Goal: Information Seeking & Learning: Learn about a topic

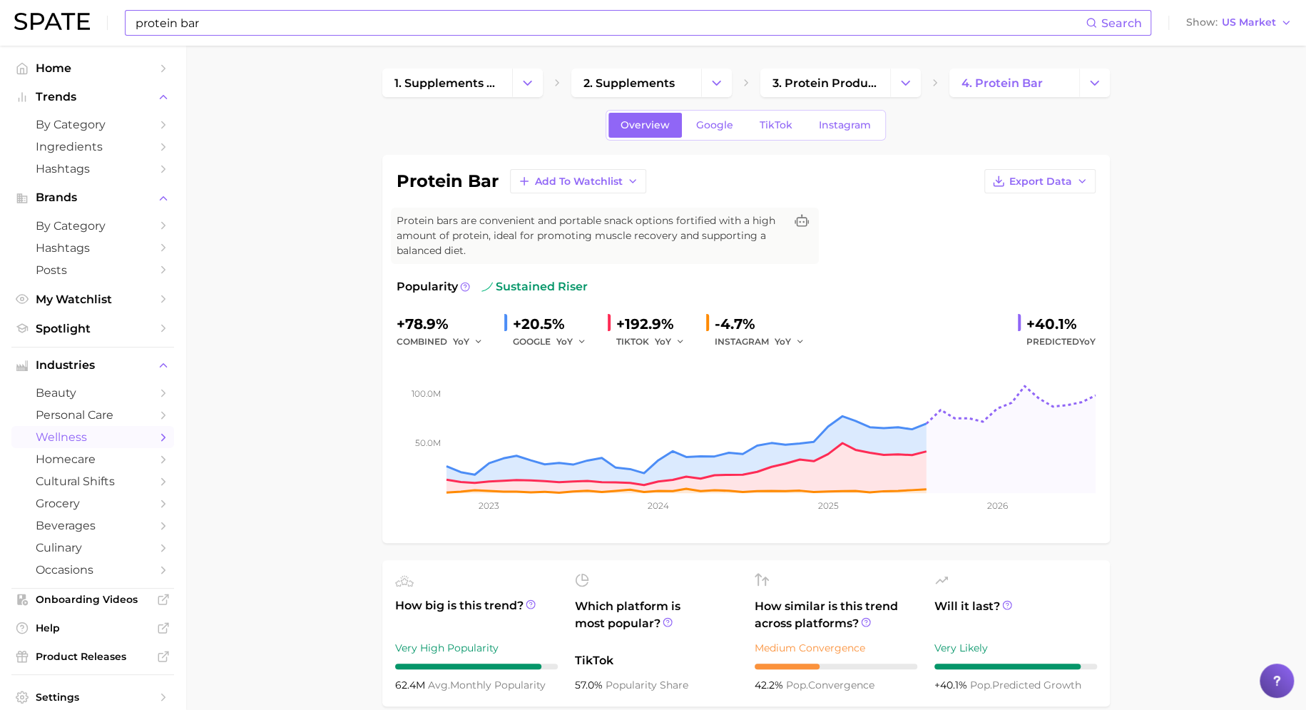
click at [524, 25] on input "protein bar" at bounding box center [610, 23] width 952 height 24
type input "p"
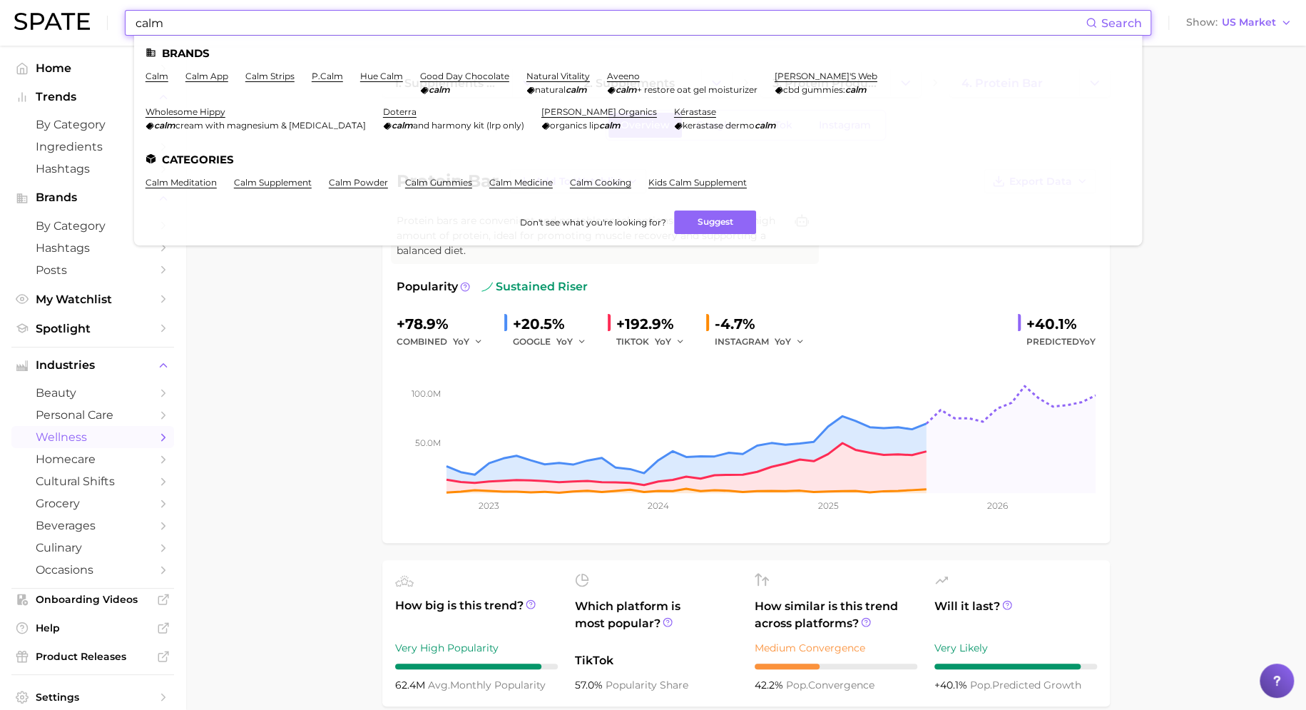
click at [151, 24] on input "calm" at bounding box center [610, 23] width 952 height 24
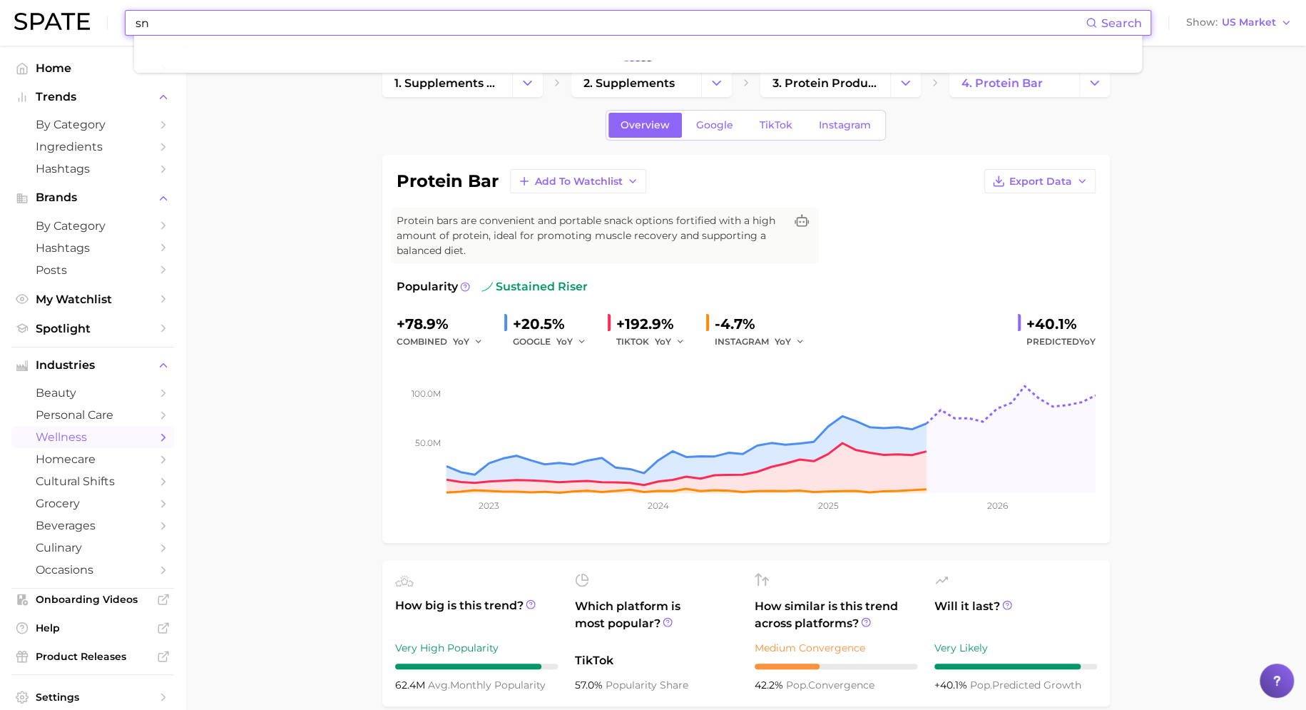
type input "s"
click at [165, 23] on input "calm snacks" at bounding box center [610, 23] width 952 height 24
click at [624, 27] on input "calm snacks" at bounding box center [610, 23] width 952 height 24
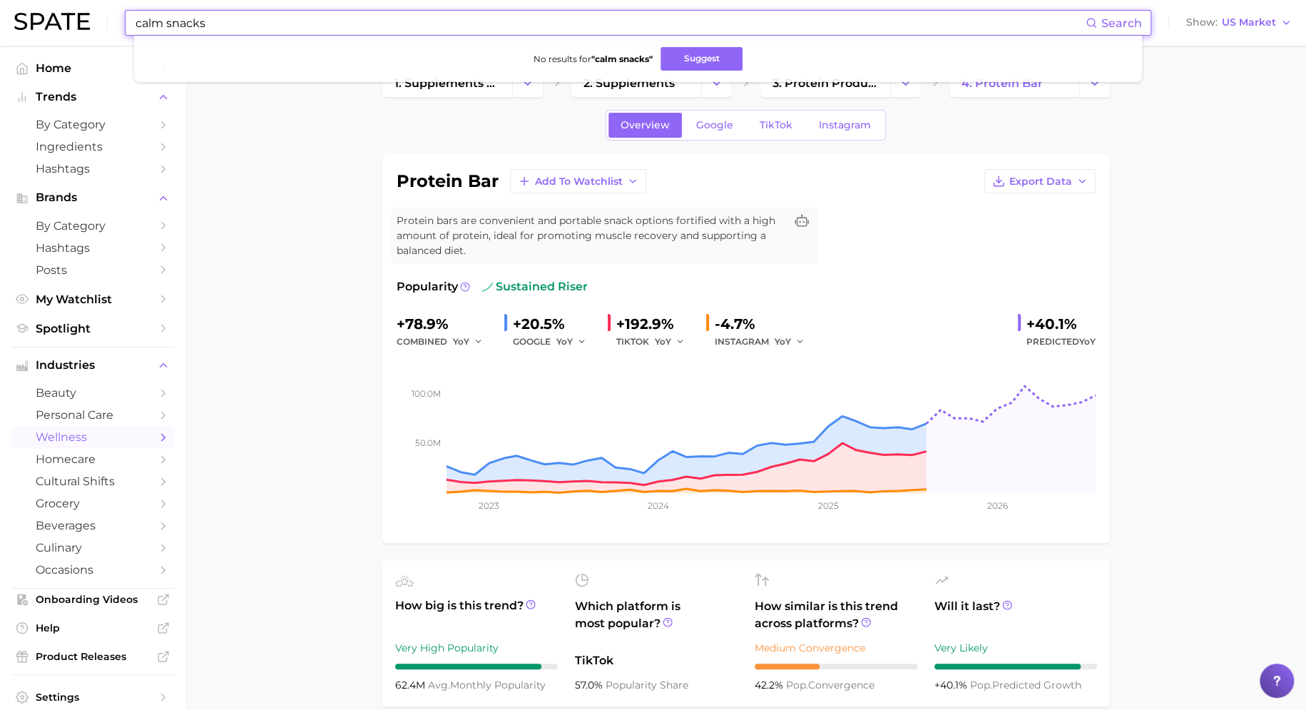
click at [624, 27] on input "calm snacks" at bounding box center [610, 23] width 952 height 24
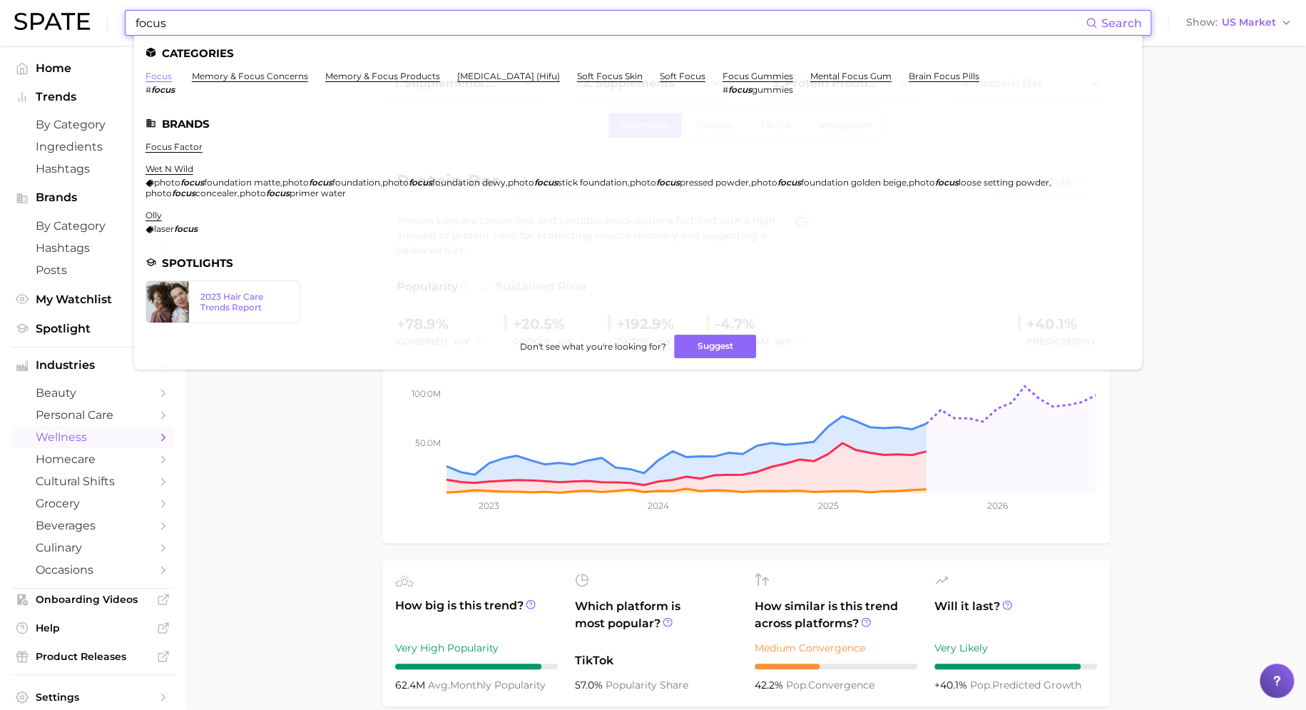
type input "focus"
click at [157, 81] on link "focus" at bounding box center [159, 76] width 26 height 11
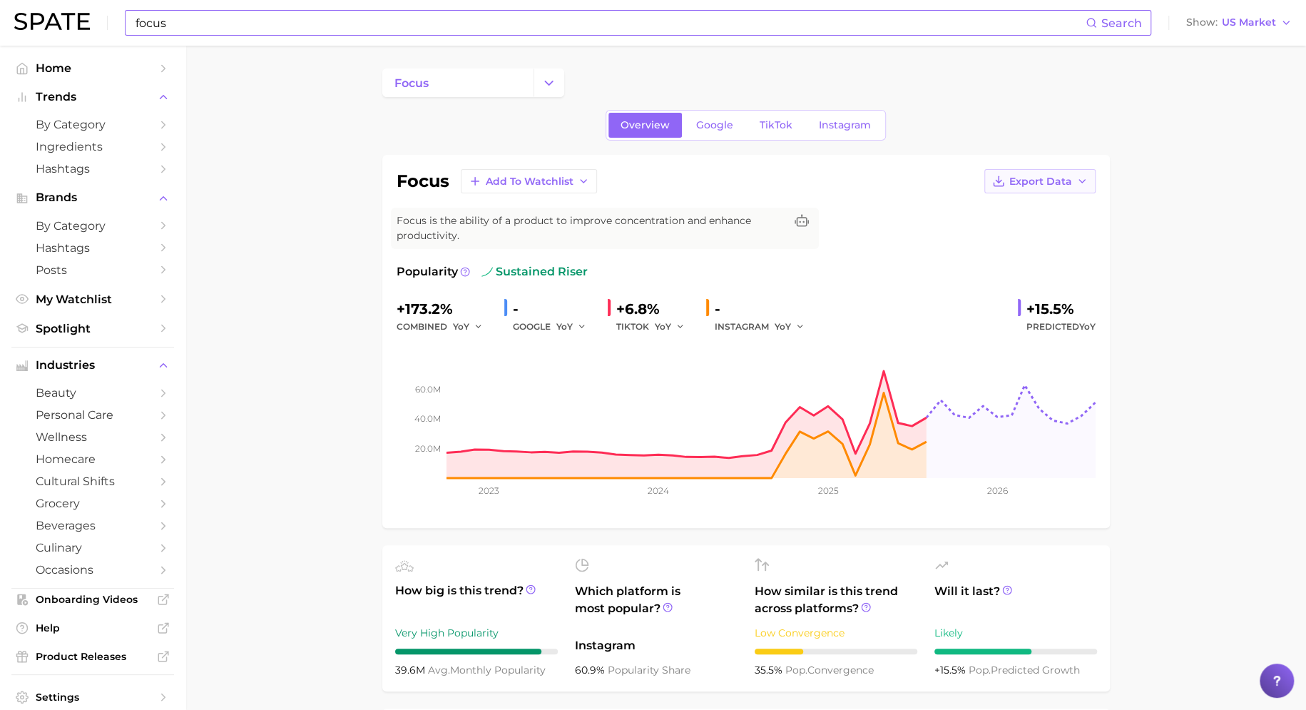
click at [1071, 178] on span "Export Data" at bounding box center [1041, 182] width 63 height 12
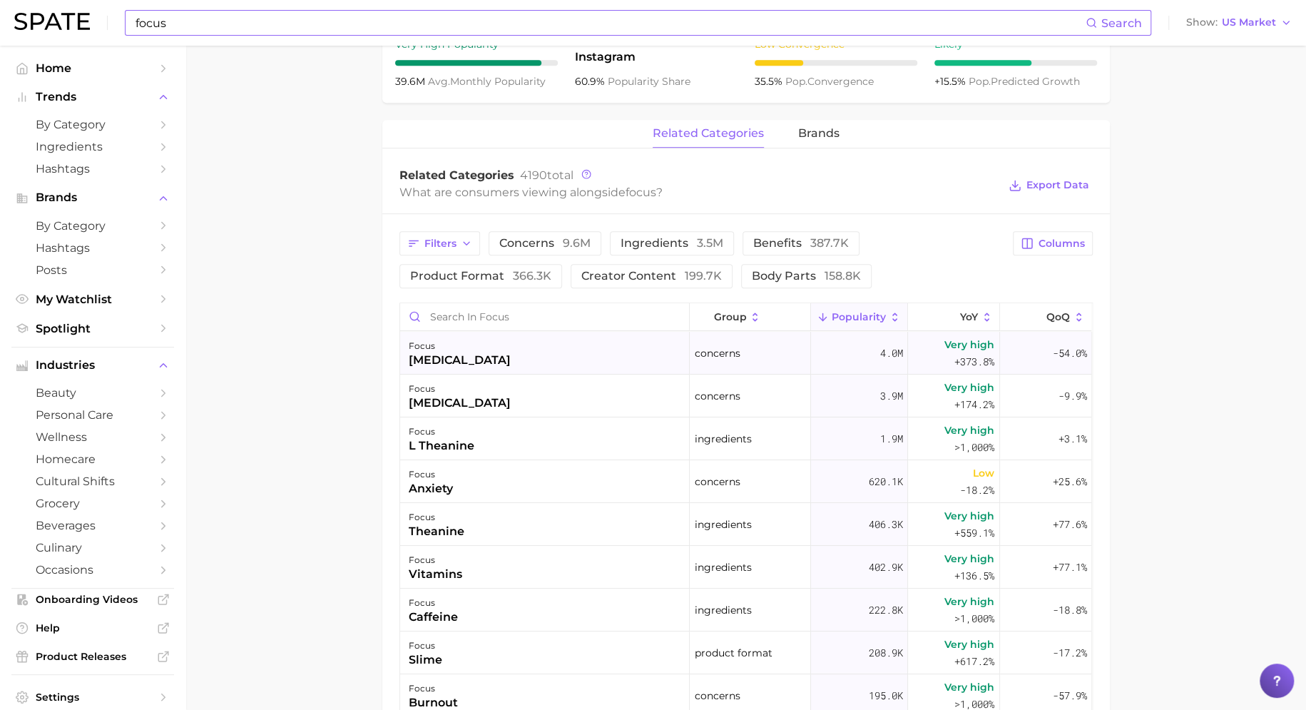
click at [584, 354] on div "focus [MEDICAL_DATA]" at bounding box center [545, 353] width 290 height 43
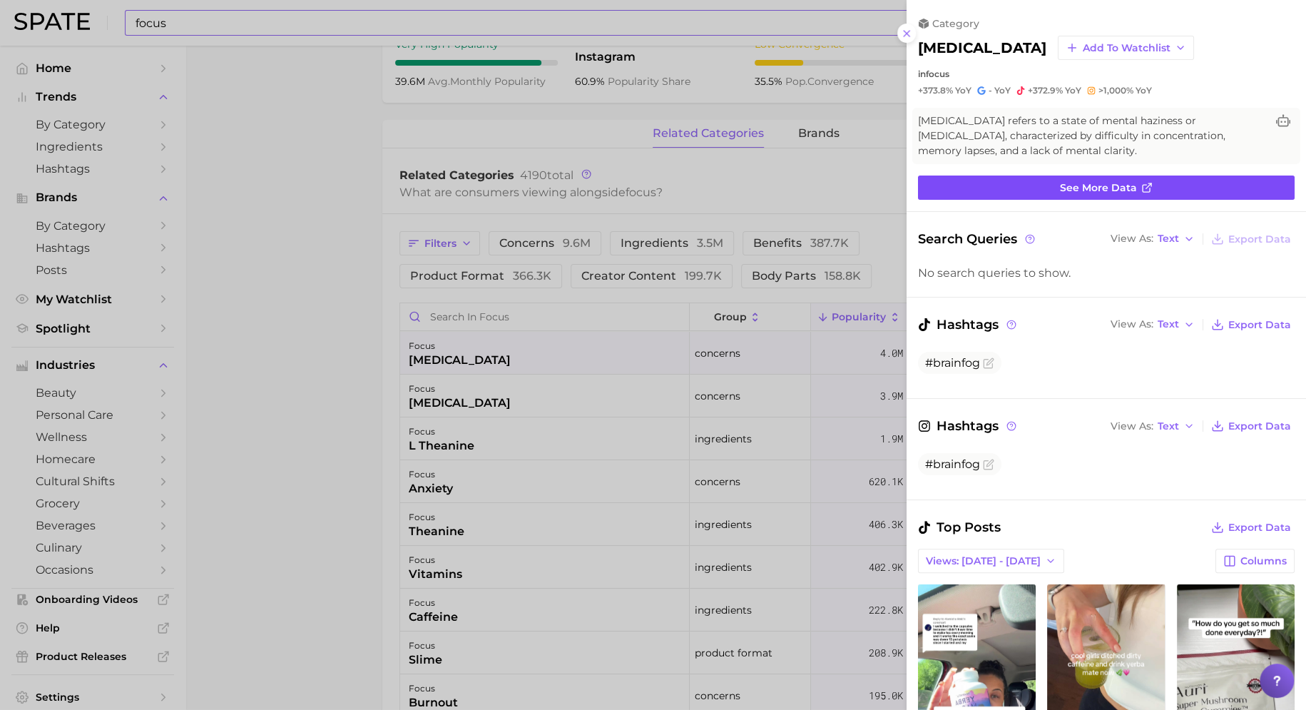
click at [1025, 189] on link "See more data" at bounding box center [1106, 188] width 377 height 24
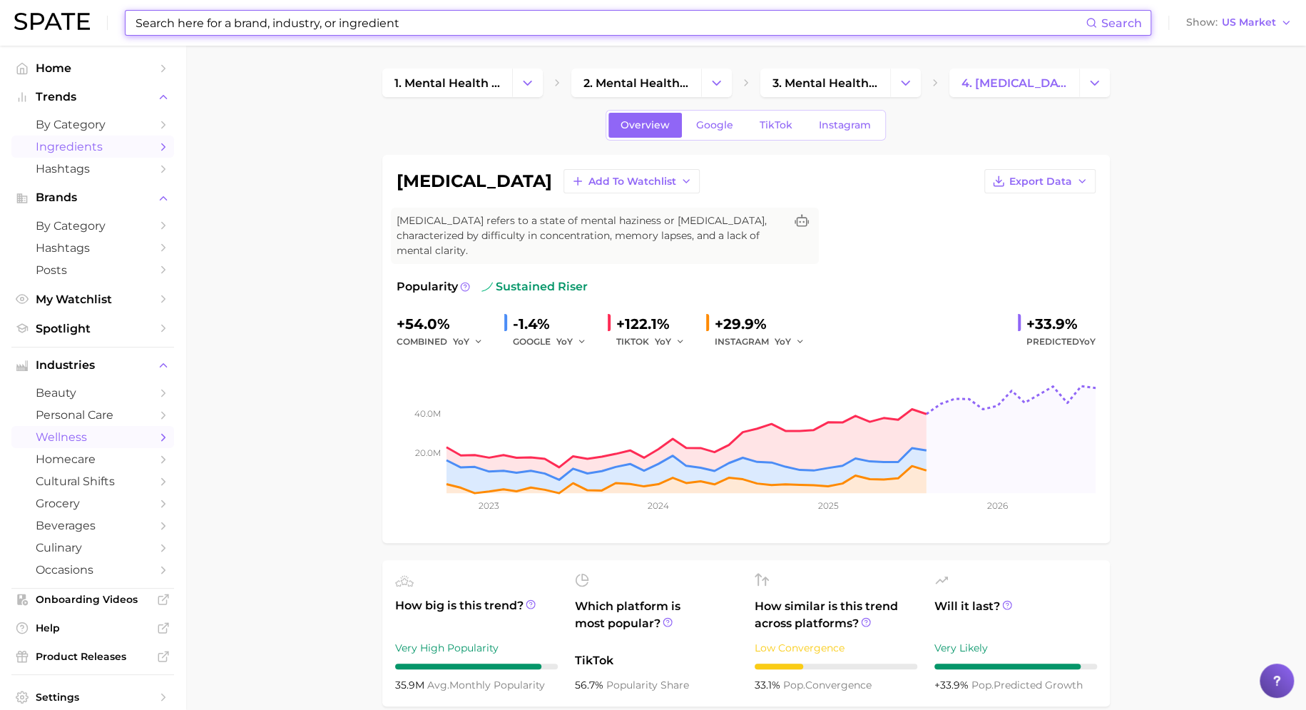
click at [64, 142] on span "Ingredients" at bounding box center [93, 147] width 114 height 14
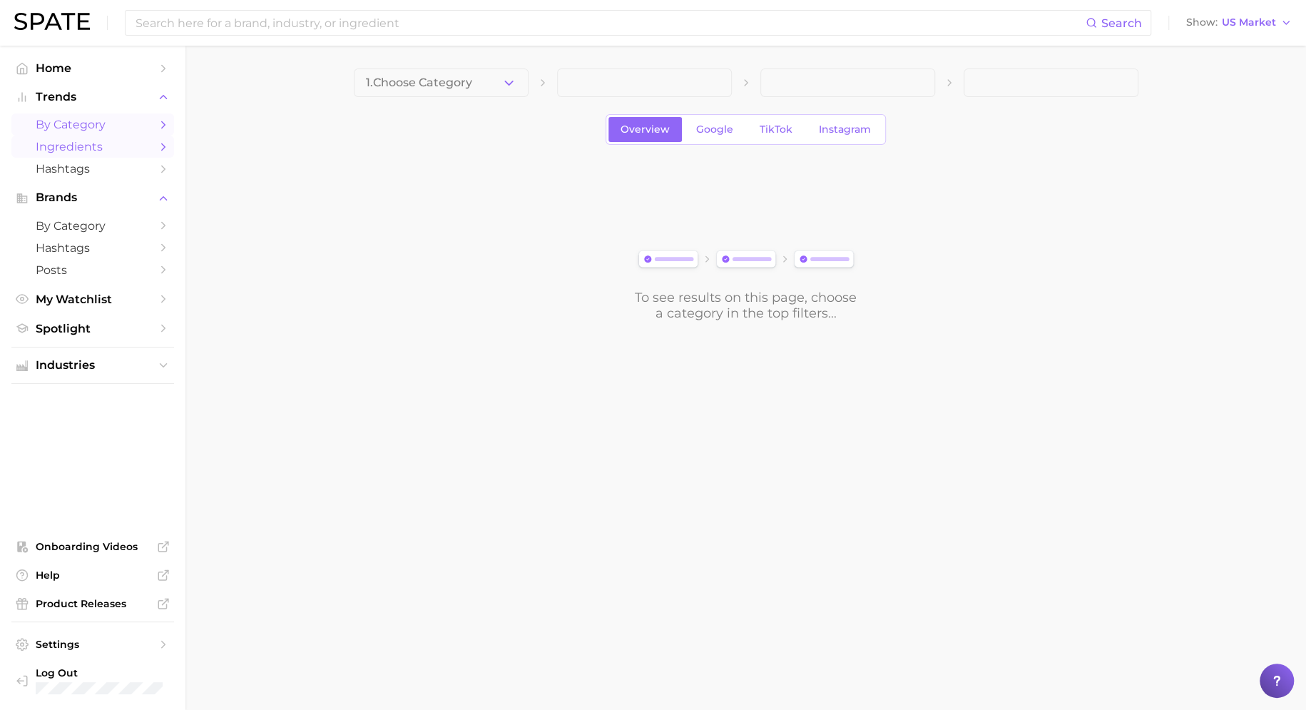
click at [73, 123] on span "by Category" at bounding box center [93, 125] width 114 height 14
click at [412, 79] on span "1. Choose Category" at bounding box center [419, 82] width 106 height 13
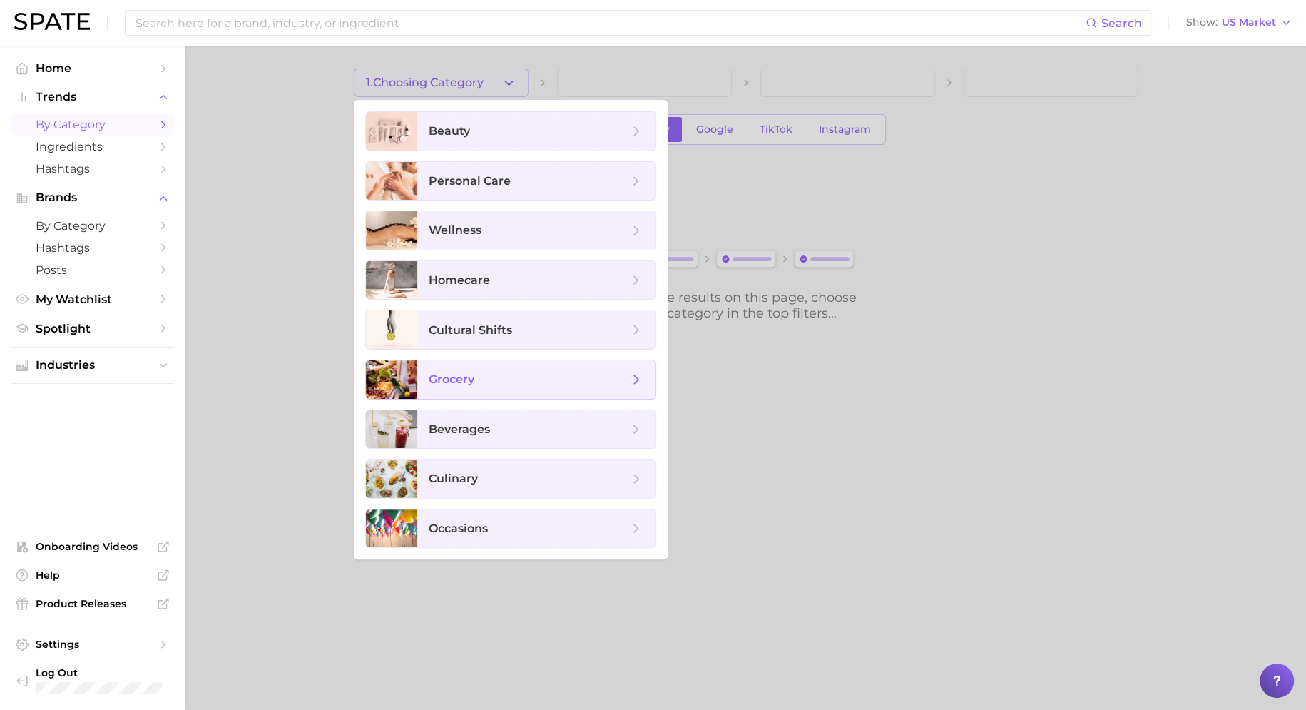
click at [460, 372] on span "grocery" at bounding box center [452, 379] width 46 height 14
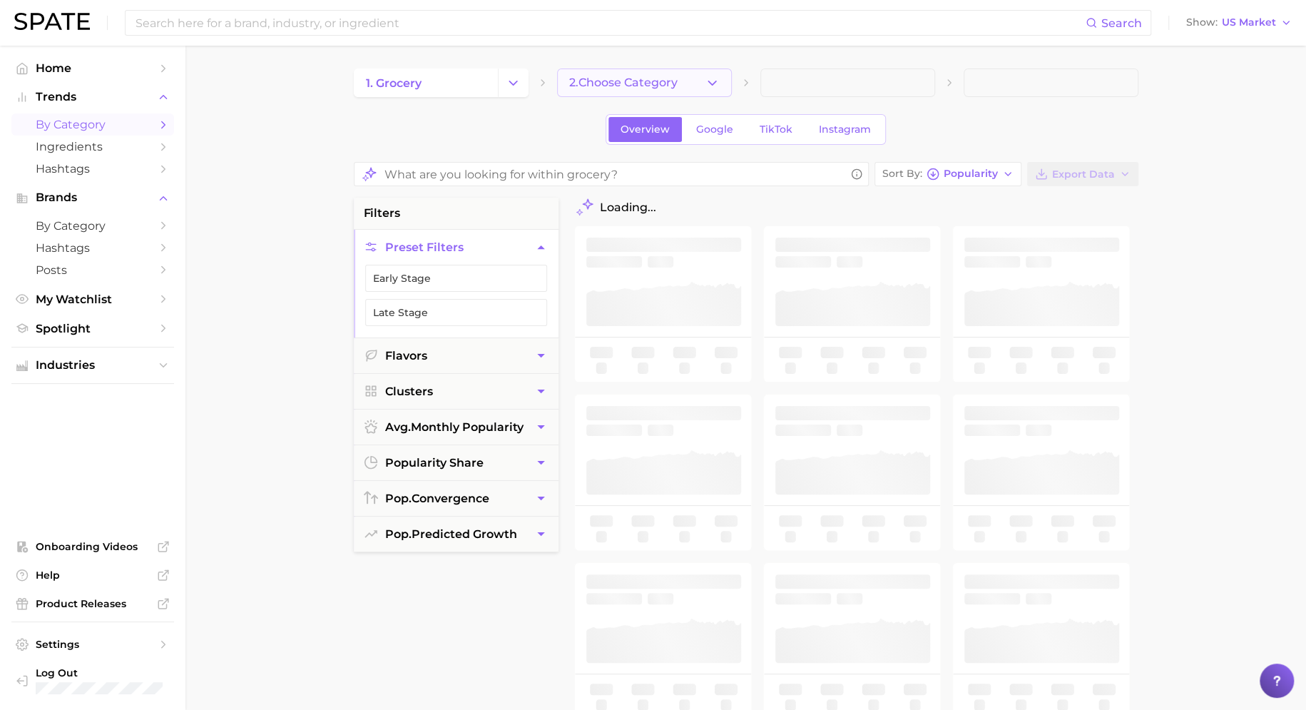
click at [666, 83] on span "2. Choose Category" at bounding box center [623, 82] width 108 height 13
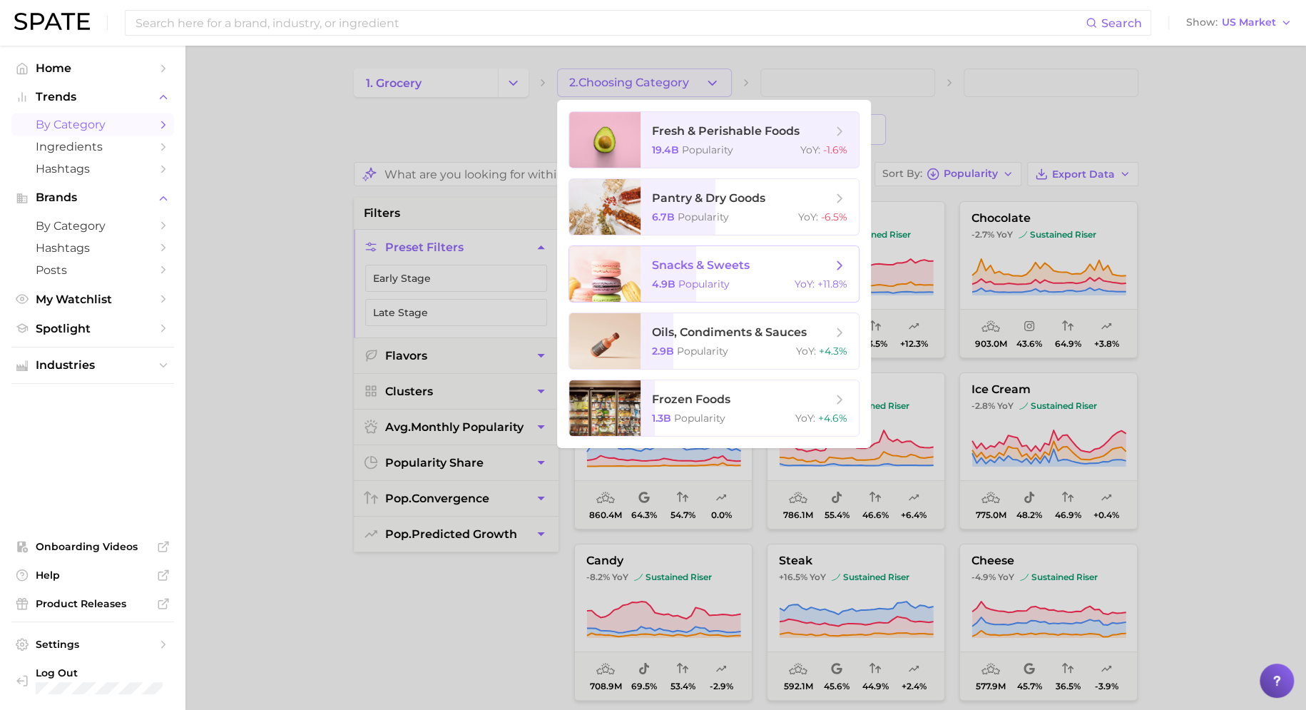
click at [670, 265] on span "snacks & sweets" at bounding box center [701, 265] width 98 height 14
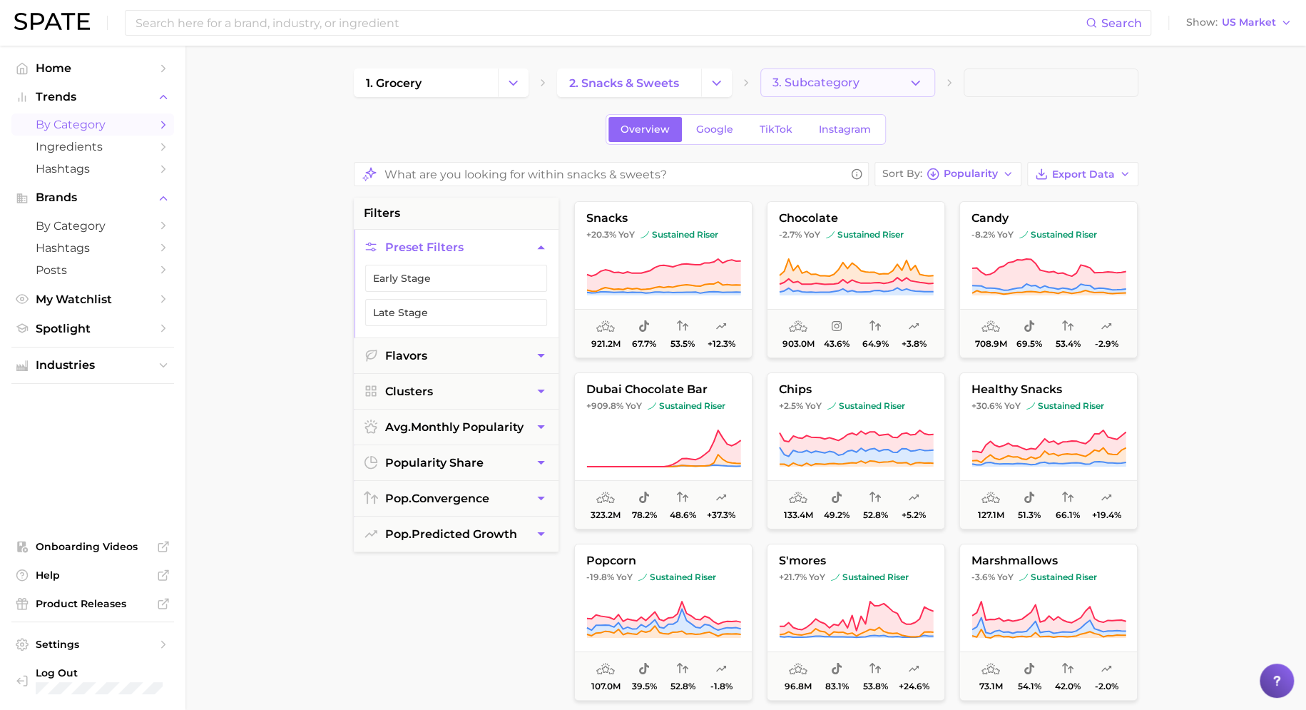
click at [837, 73] on button "3. Subcategory" at bounding box center [848, 82] width 175 height 29
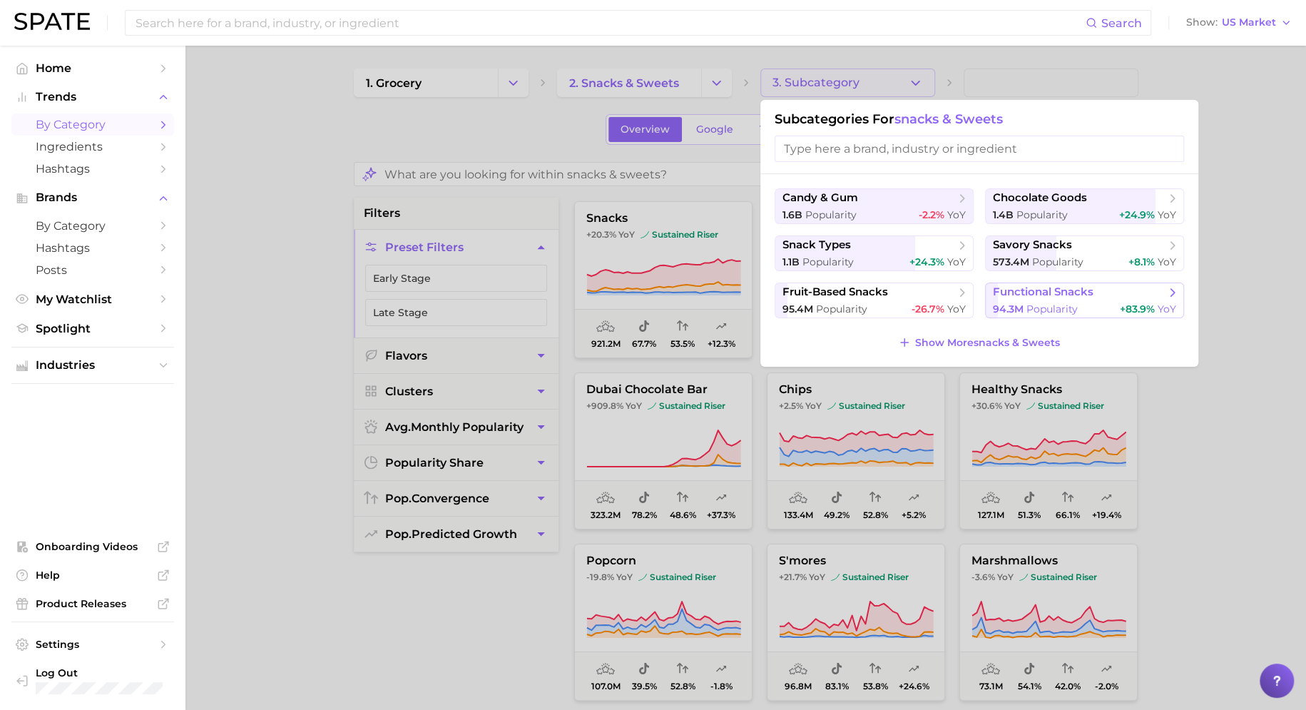
scroll to position [27, 0]
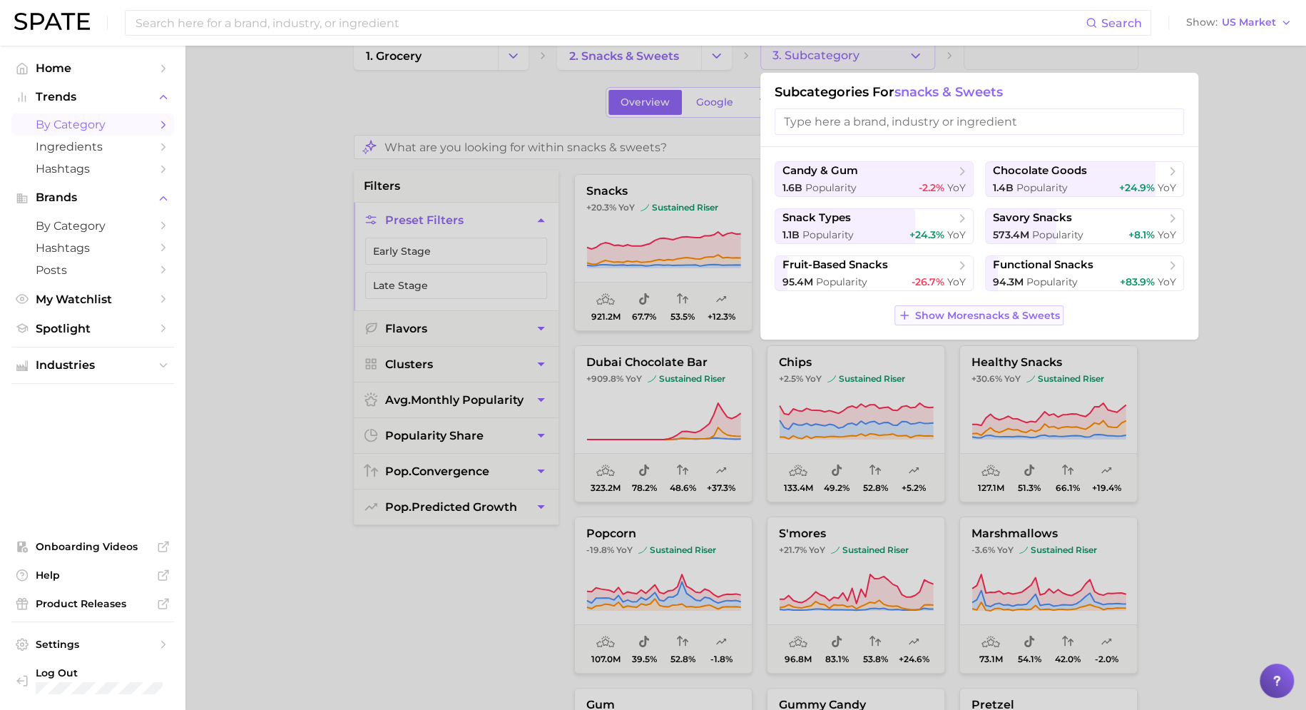
click at [975, 312] on span "Show More snacks & sweets" at bounding box center [987, 316] width 145 height 12
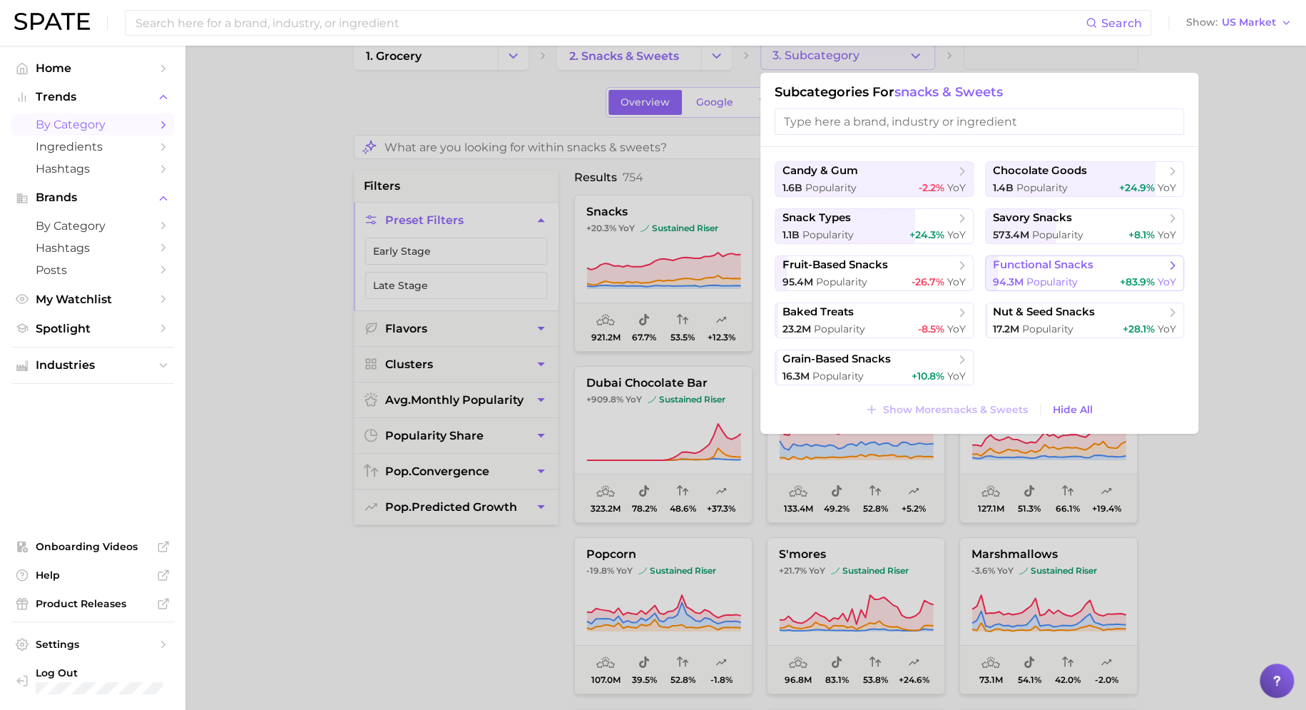
click at [1055, 261] on span "functional snacks" at bounding box center [1043, 265] width 101 height 14
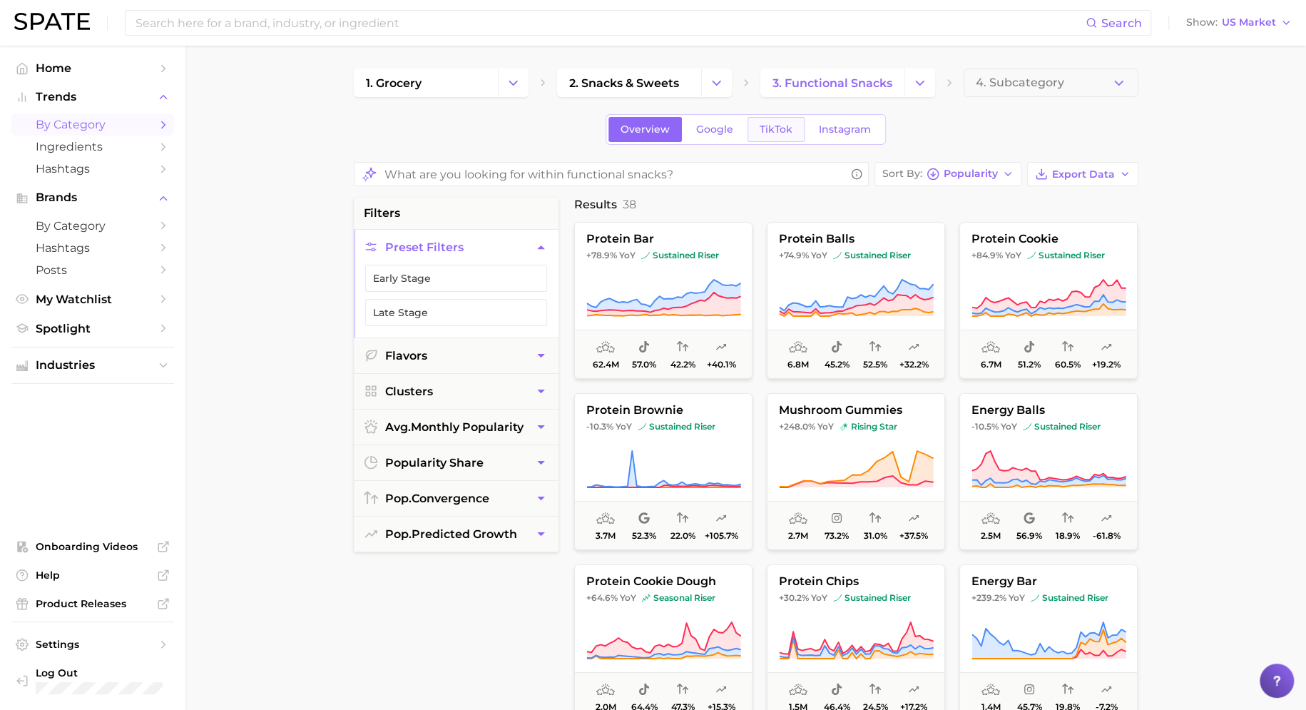
click at [773, 134] on span "TikTok" at bounding box center [776, 129] width 33 height 12
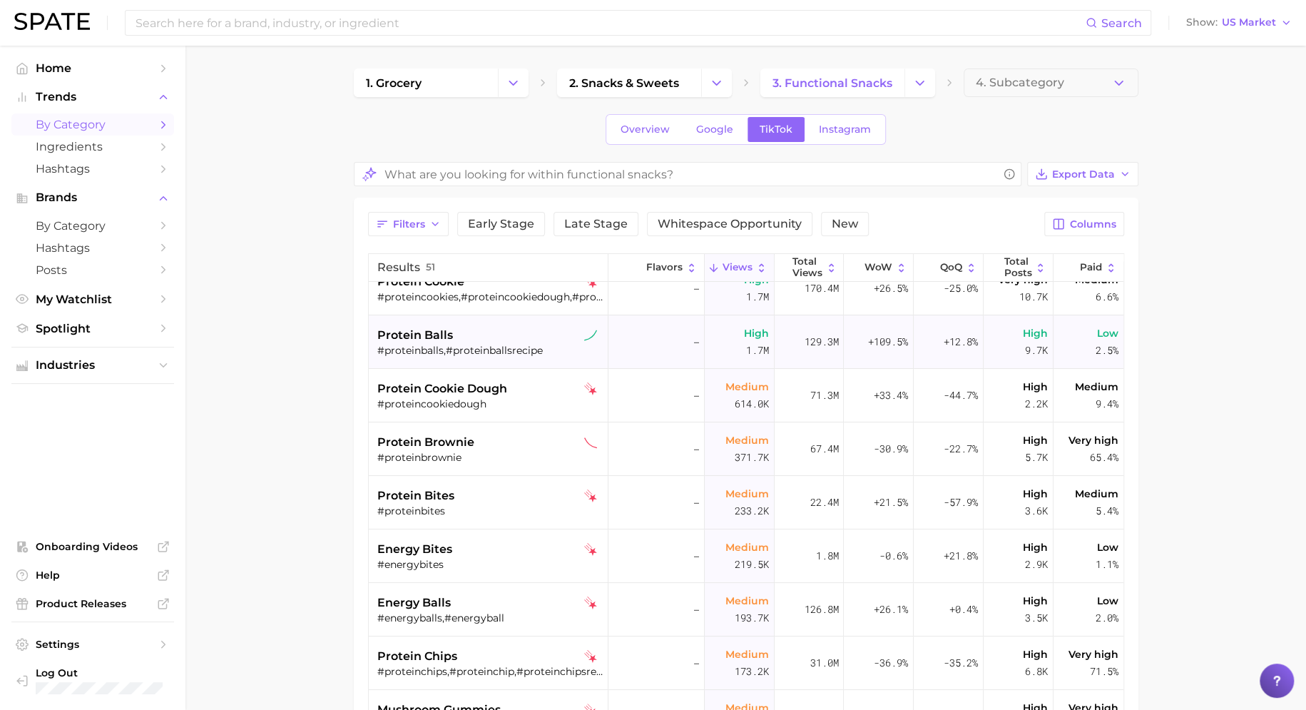
scroll to position [81, 0]
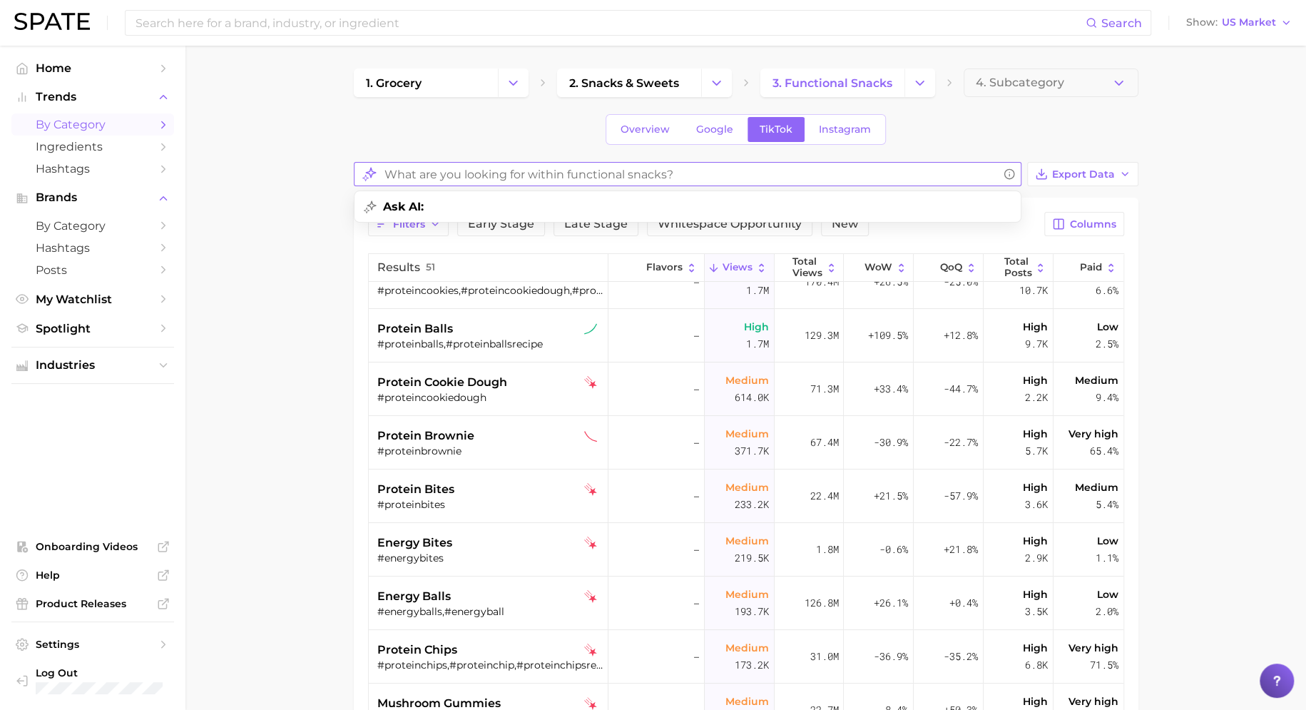
click at [661, 172] on input "What are you looking for within functional snacks?" at bounding box center [692, 175] width 614 height 28
type input "c"
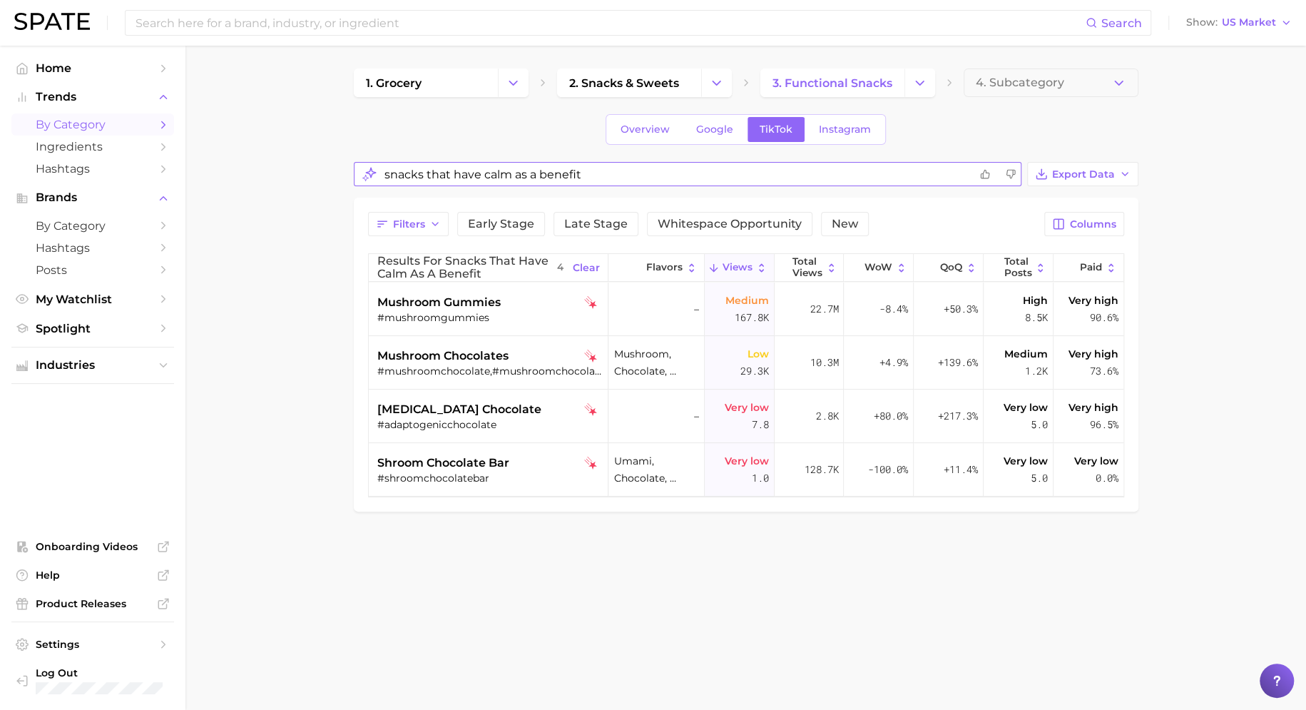
click at [494, 172] on input "snacks that have calm as a benefit" at bounding box center [677, 175] width 585 height 28
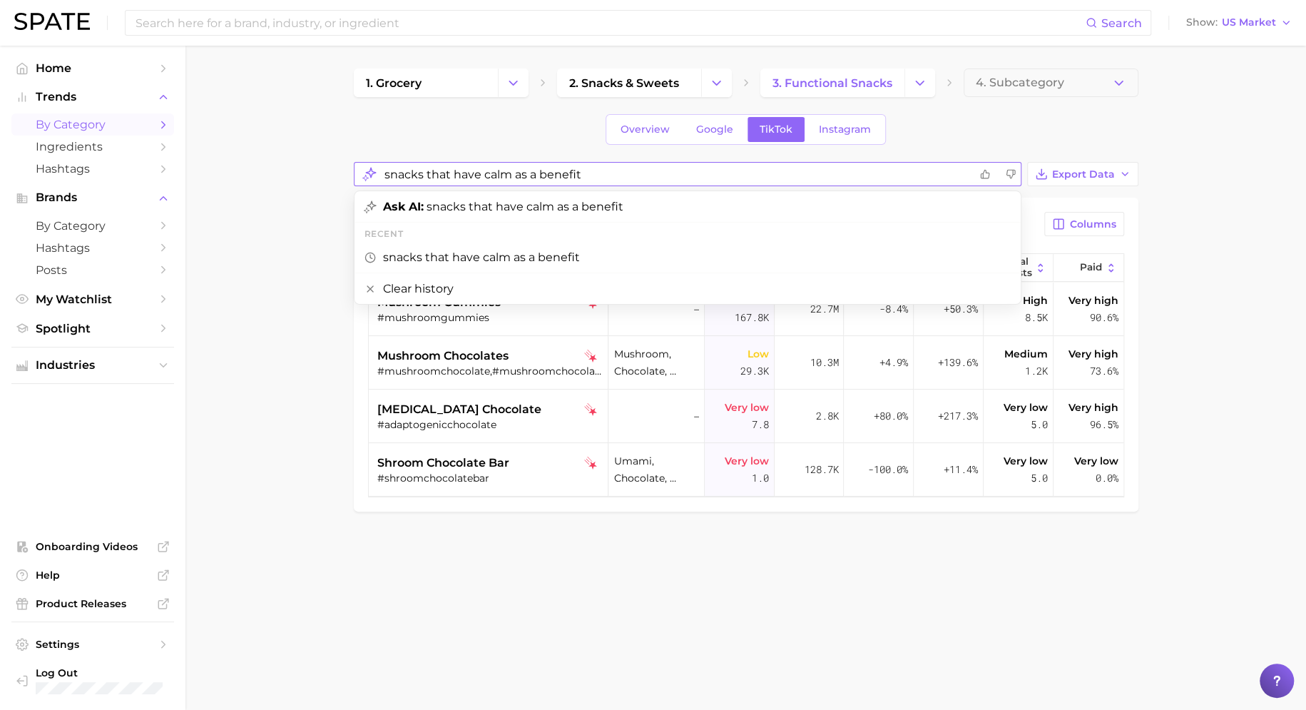
click at [494, 172] on input "snacks that have calm as a benefit" at bounding box center [677, 175] width 585 height 28
drag, startPoint x: 584, startPoint y: 174, endPoint x: 318, endPoint y: 167, distance: 265.5
click at [318, 167] on main "1. grocery 2. snacks & sweets 3. functional snacks 4. Subcategory Overview Goog…" at bounding box center [745, 314] width 1121 height 537
type input "stress"
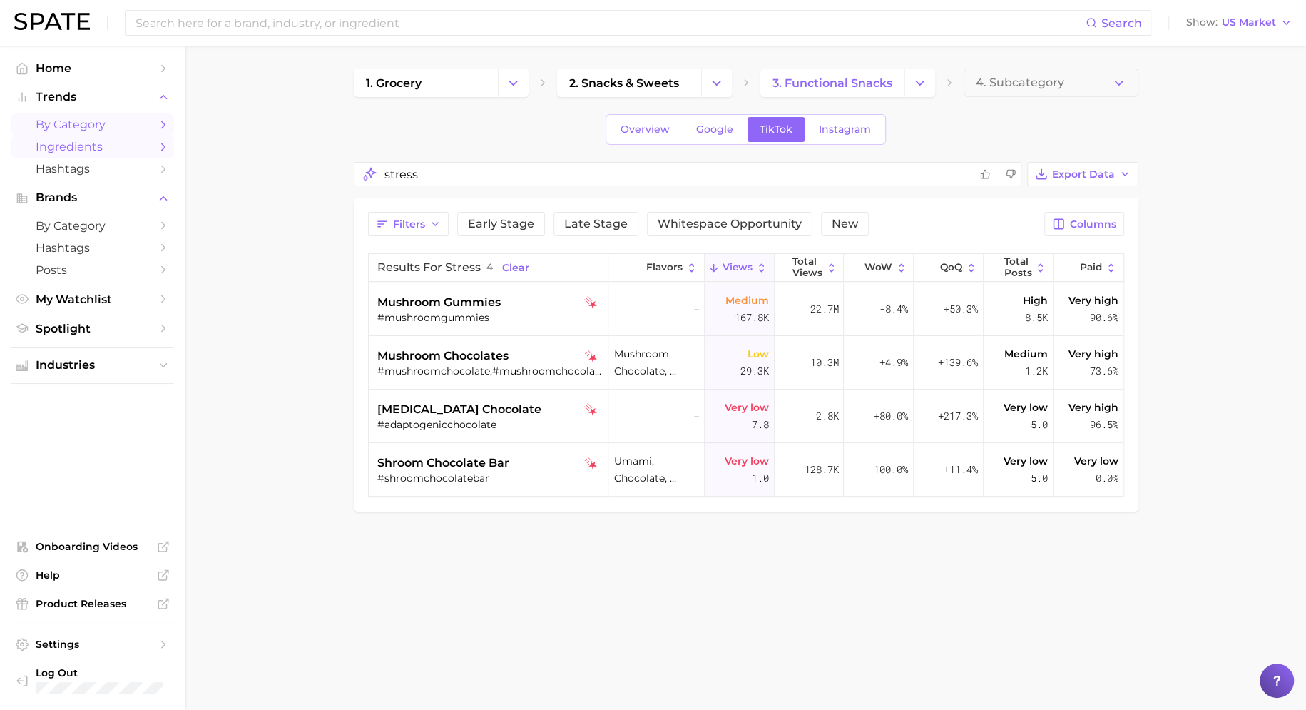
click at [84, 147] on span "Ingredients" at bounding box center [93, 147] width 114 height 14
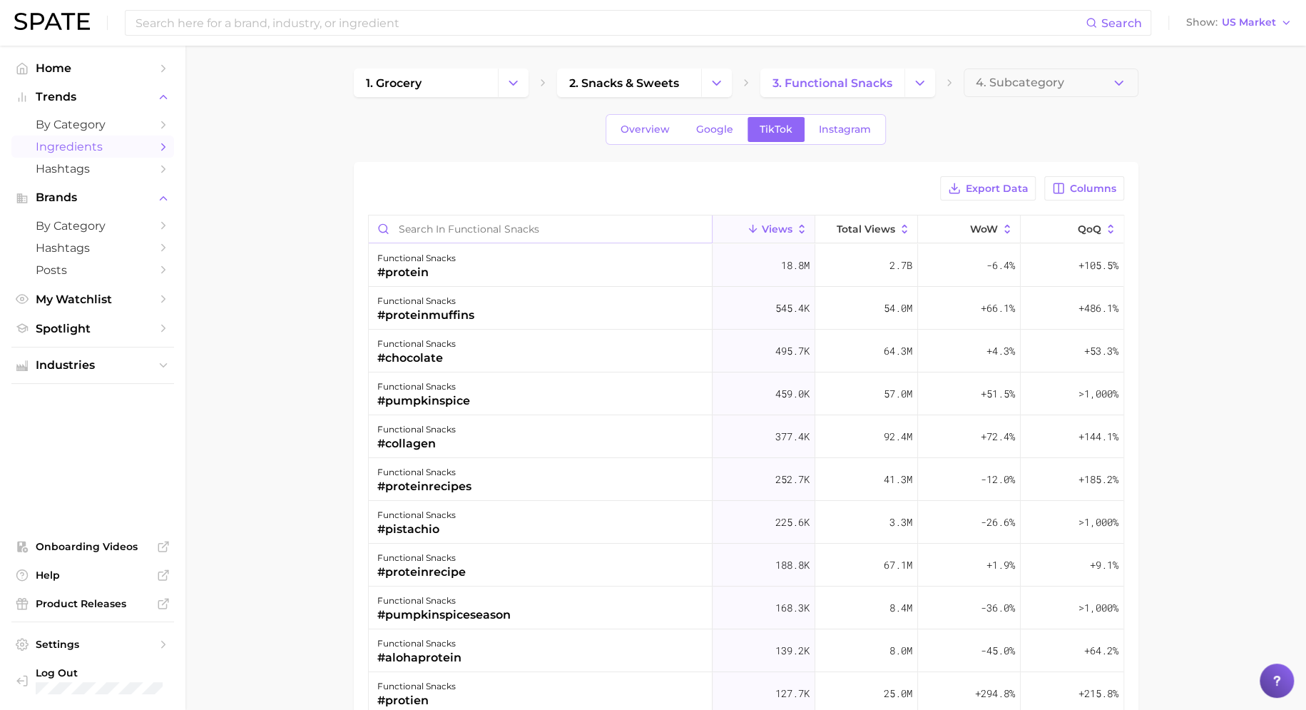
click at [467, 223] on input "Search in functional snacks" at bounding box center [540, 228] width 343 height 27
type input "stress"
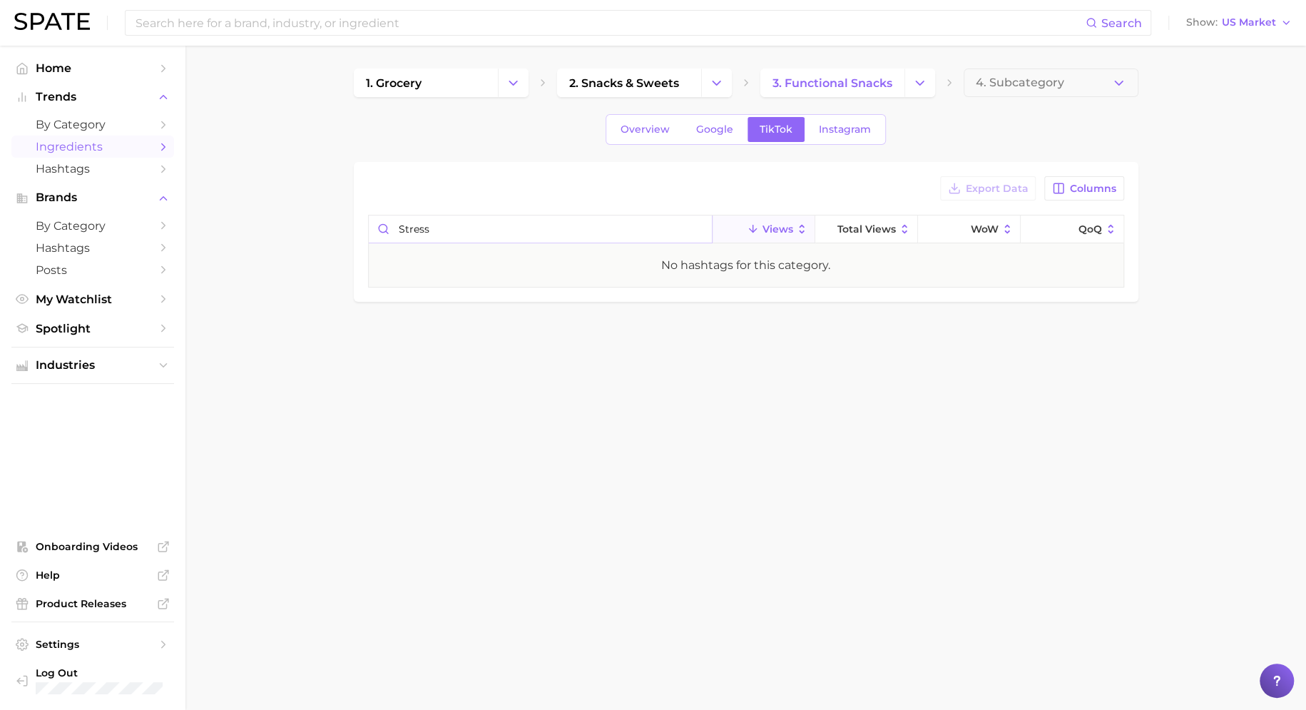
click at [472, 221] on input "stress" at bounding box center [540, 228] width 343 height 27
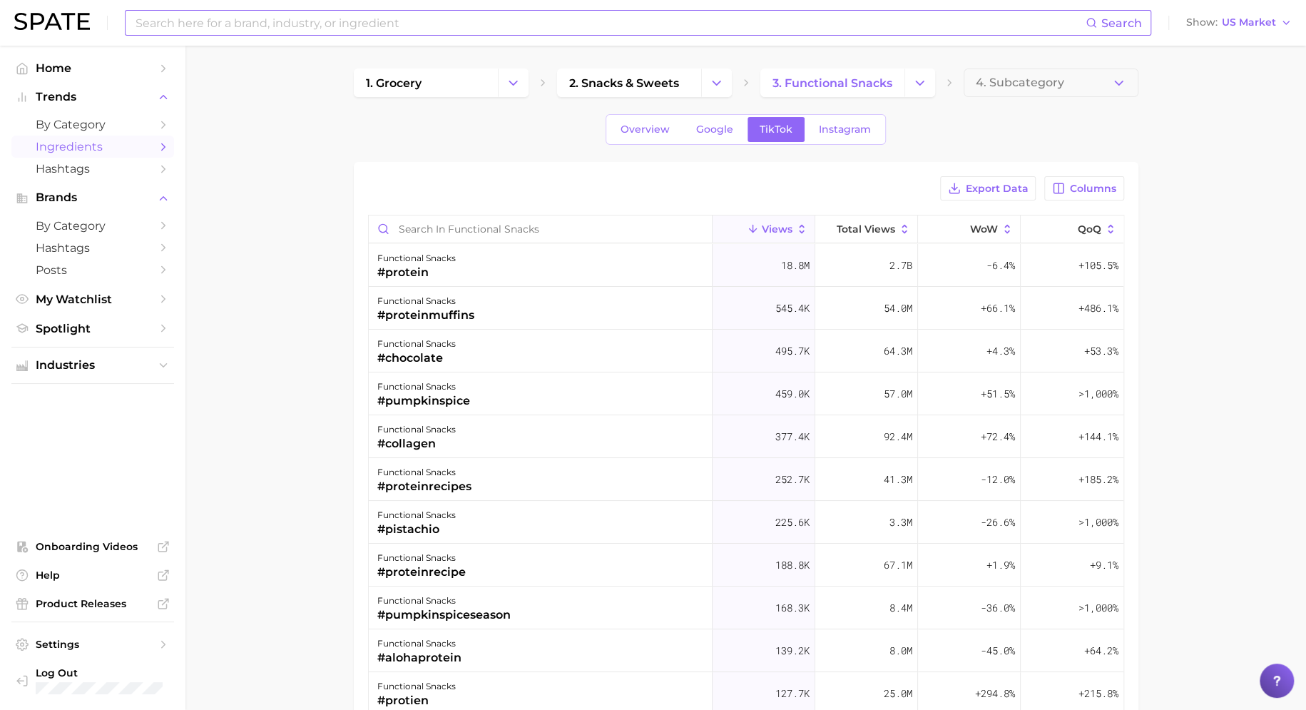
click at [443, 35] on div "Search" at bounding box center [638, 23] width 1027 height 26
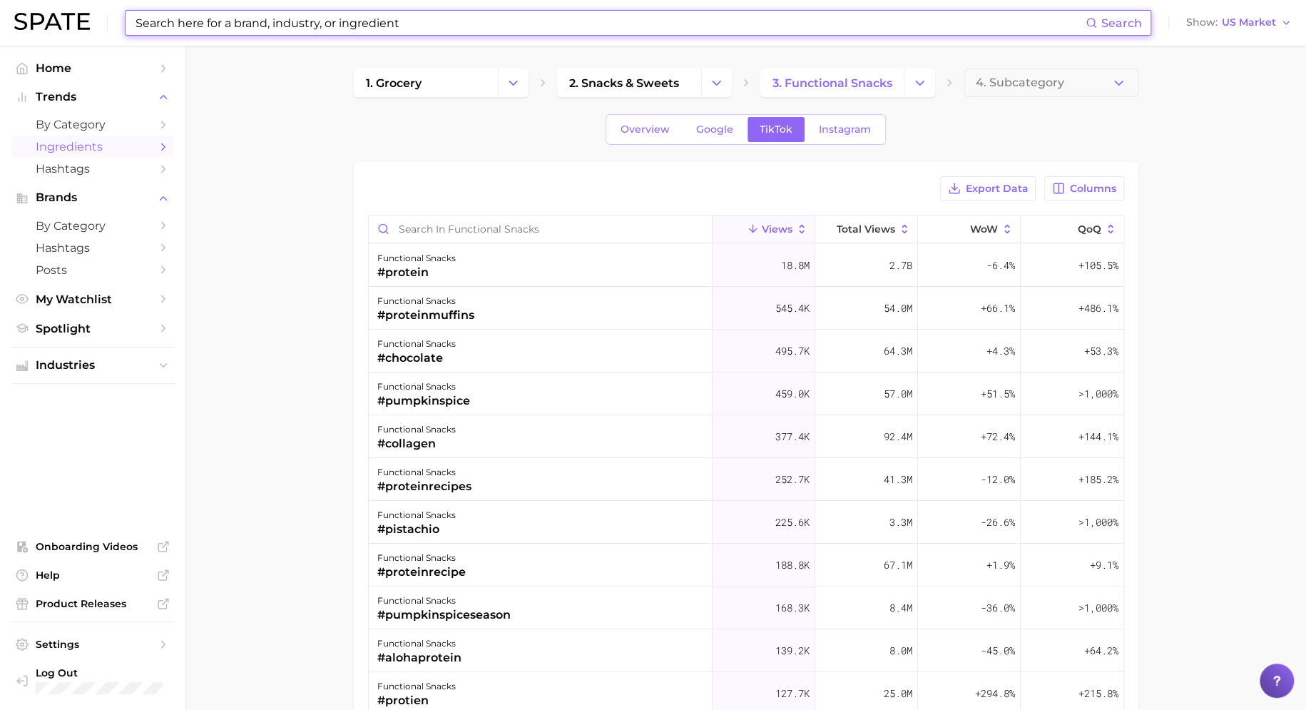
click at [444, 22] on input at bounding box center [610, 23] width 952 height 24
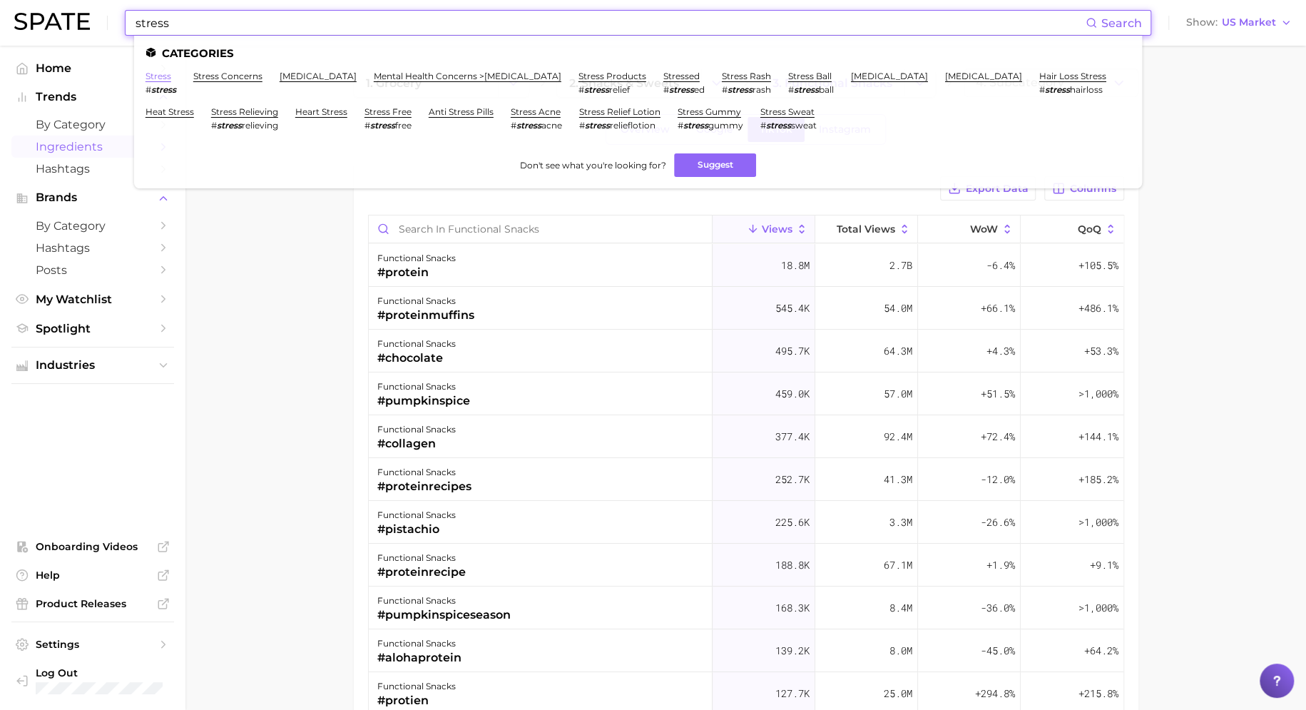
type input "stress"
click at [161, 77] on link "stress" at bounding box center [159, 76] width 26 height 11
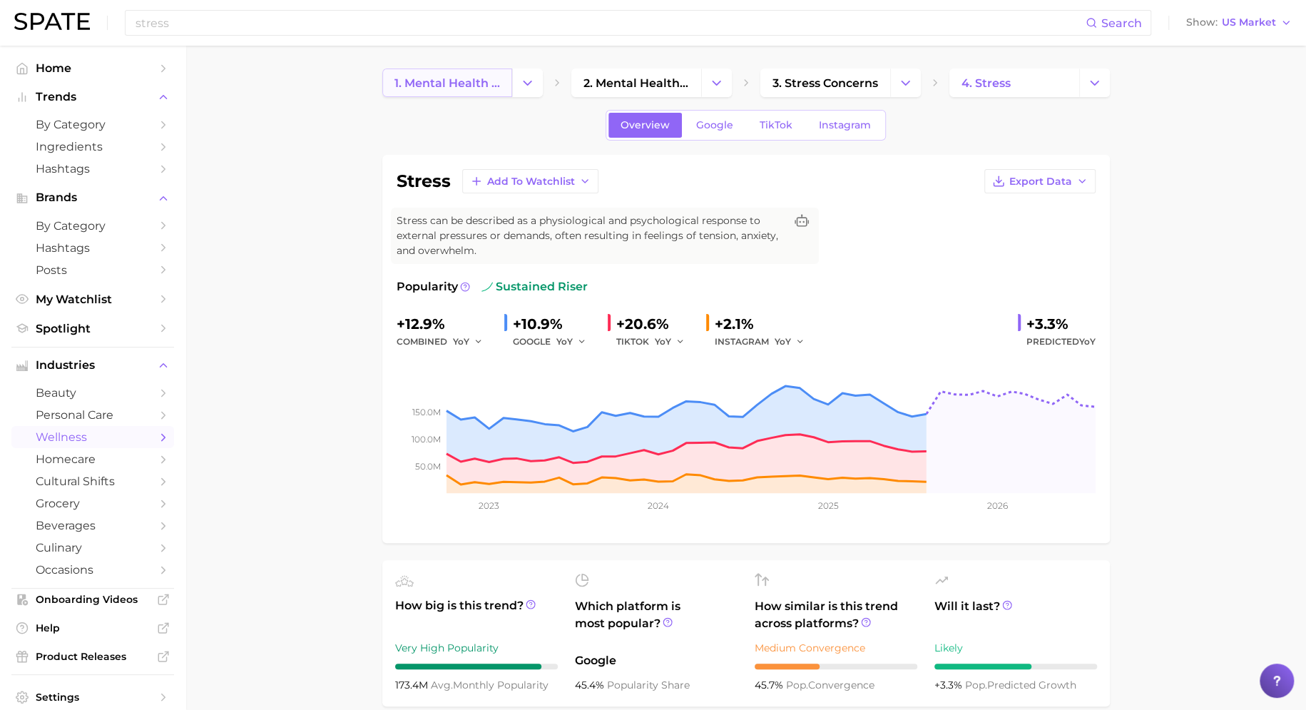
click at [492, 83] on span "1. mental health & mind" at bounding box center [448, 83] width 106 height 14
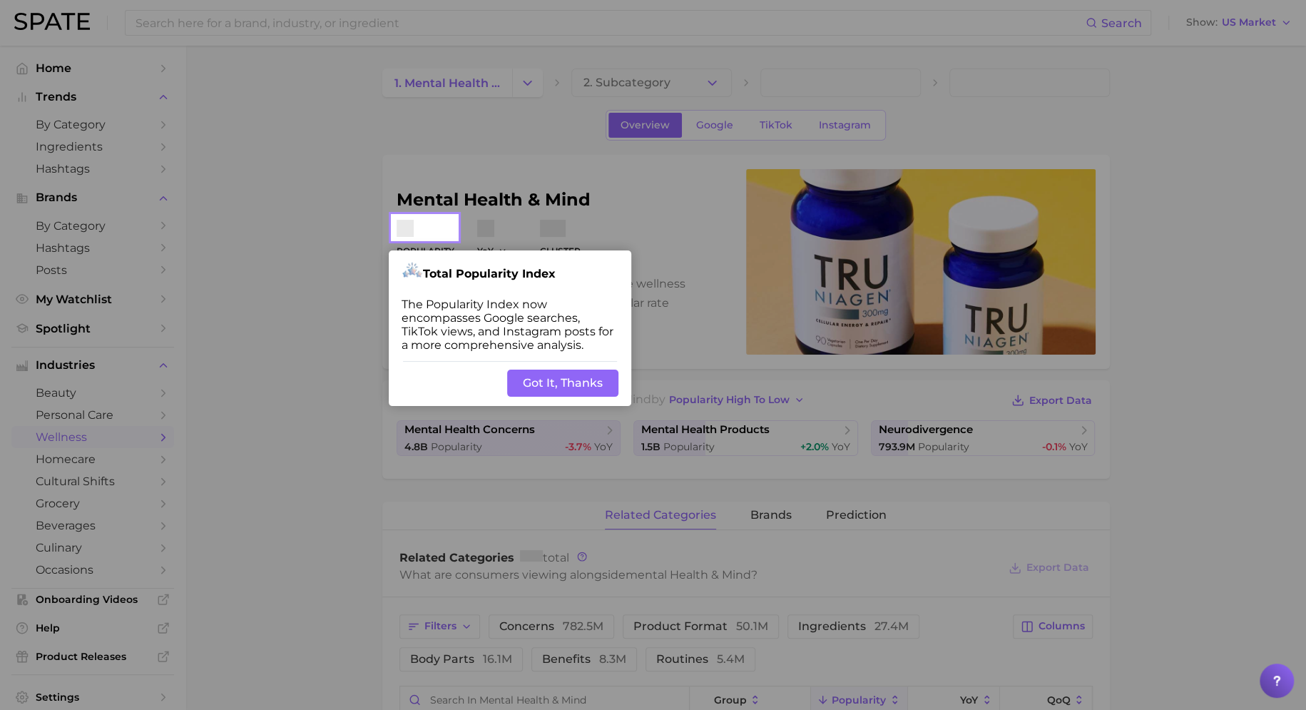
click at [544, 61] on div at bounding box center [881, 595] width 849 height 1190
click at [256, 163] on div at bounding box center [196, 595] width 392 height 1190
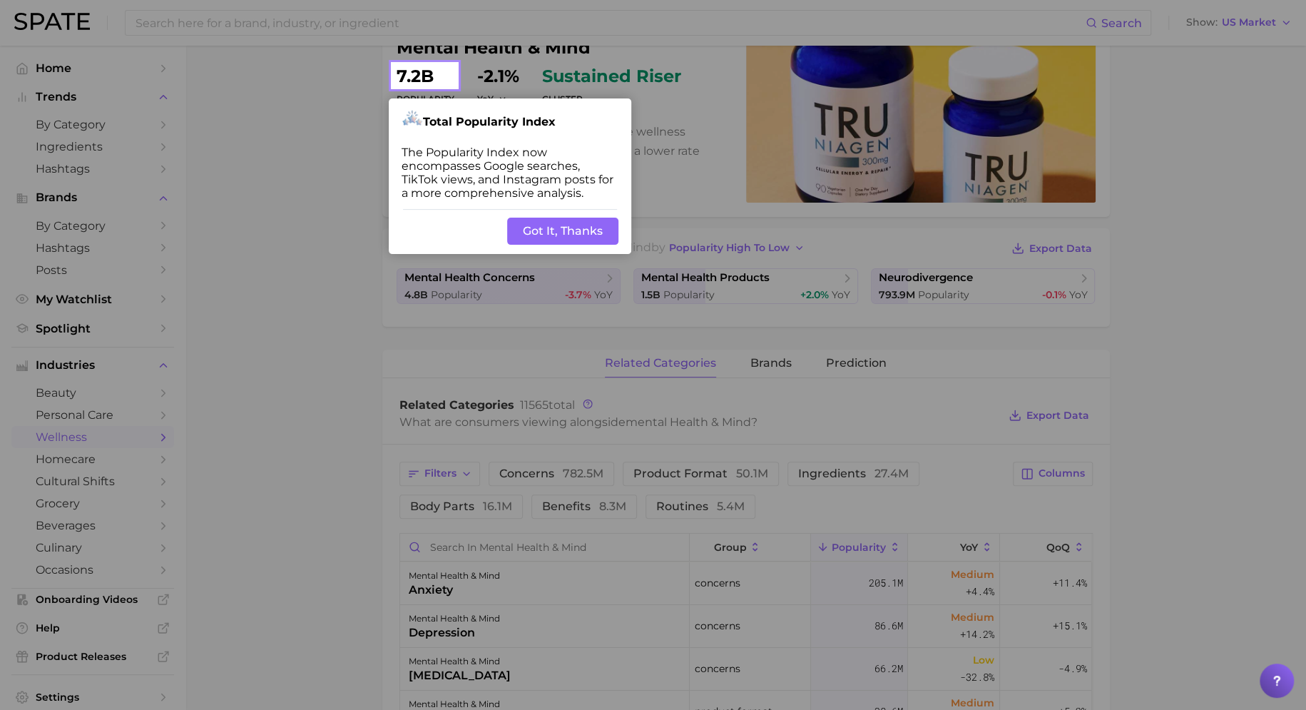
scroll to position [153, 0]
click at [575, 239] on button "Got It, Thanks" at bounding box center [562, 230] width 111 height 27
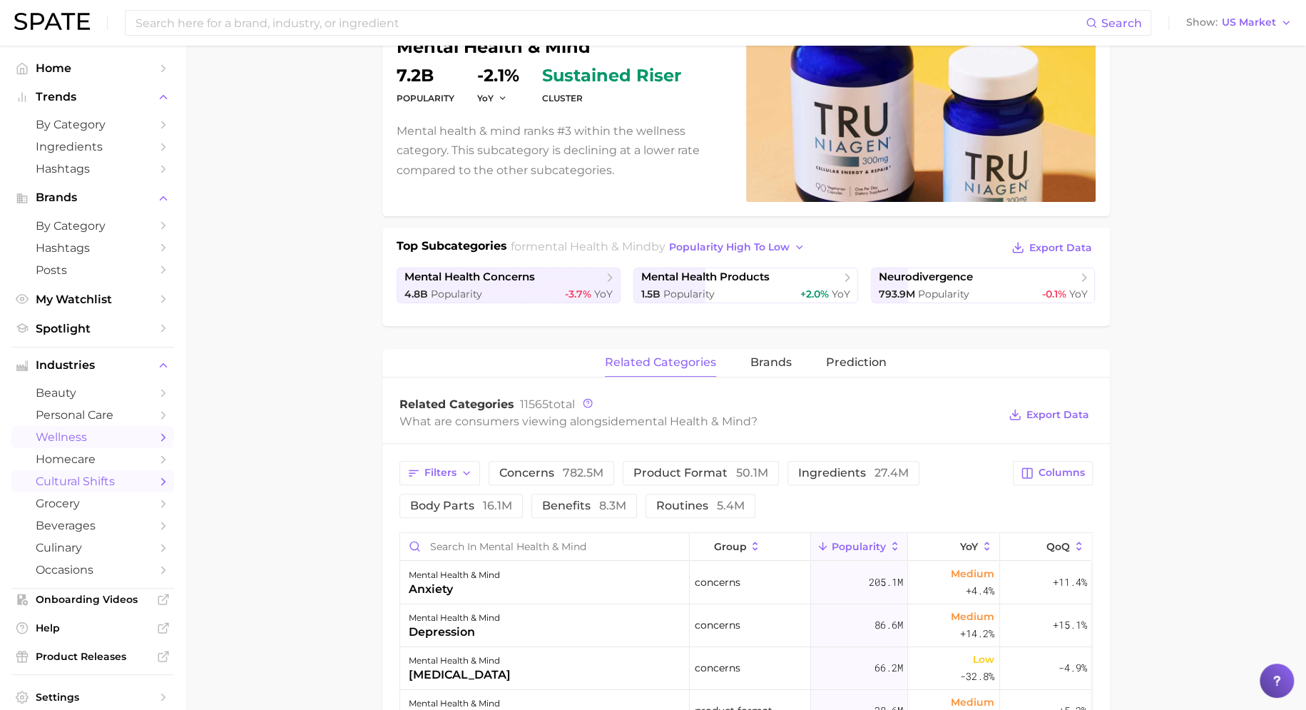
click at [102, 484] on span "cultural shifts" at bounding box center [93, 481] width 114 height 14
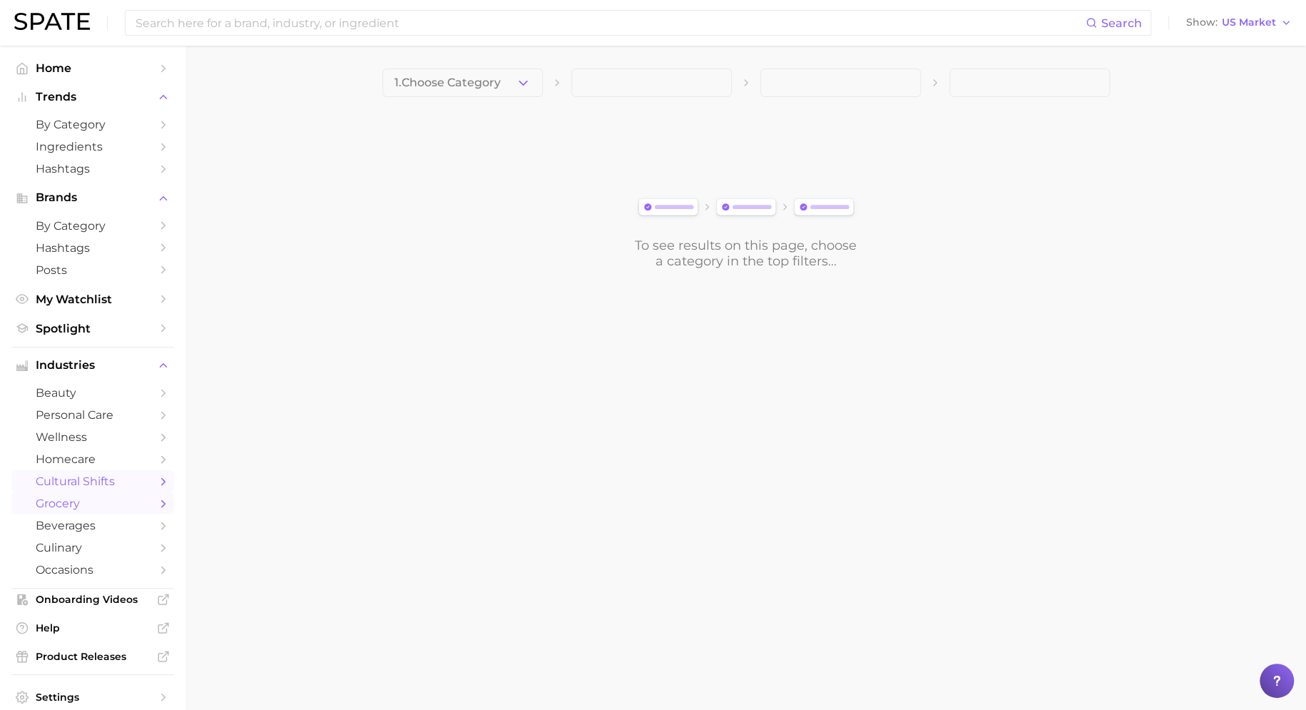
click at [86, 504] on span "grocery" at bounding box center [93, 504] width 114 height 14
click at [472, 62] on main "1. Choose Category To see results on this page, choose a category in the top fi…" at bounding box center [745, 193] width 1121 height 295
click at [466, 79] on span "1. Choose Category" at bounding box center [448, 82] width 106 height 13
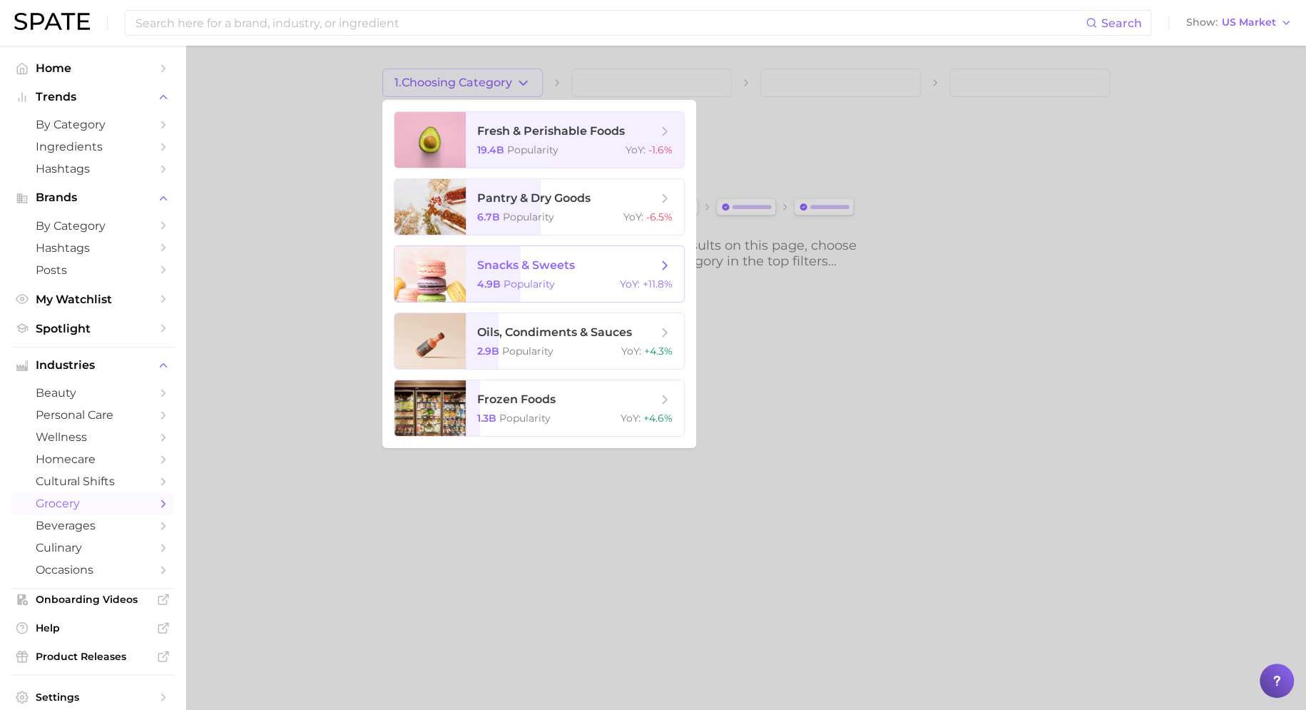
click at [532, 272] on span "snacks & sweets" at bounding box center [526, 265] width 98 height 14
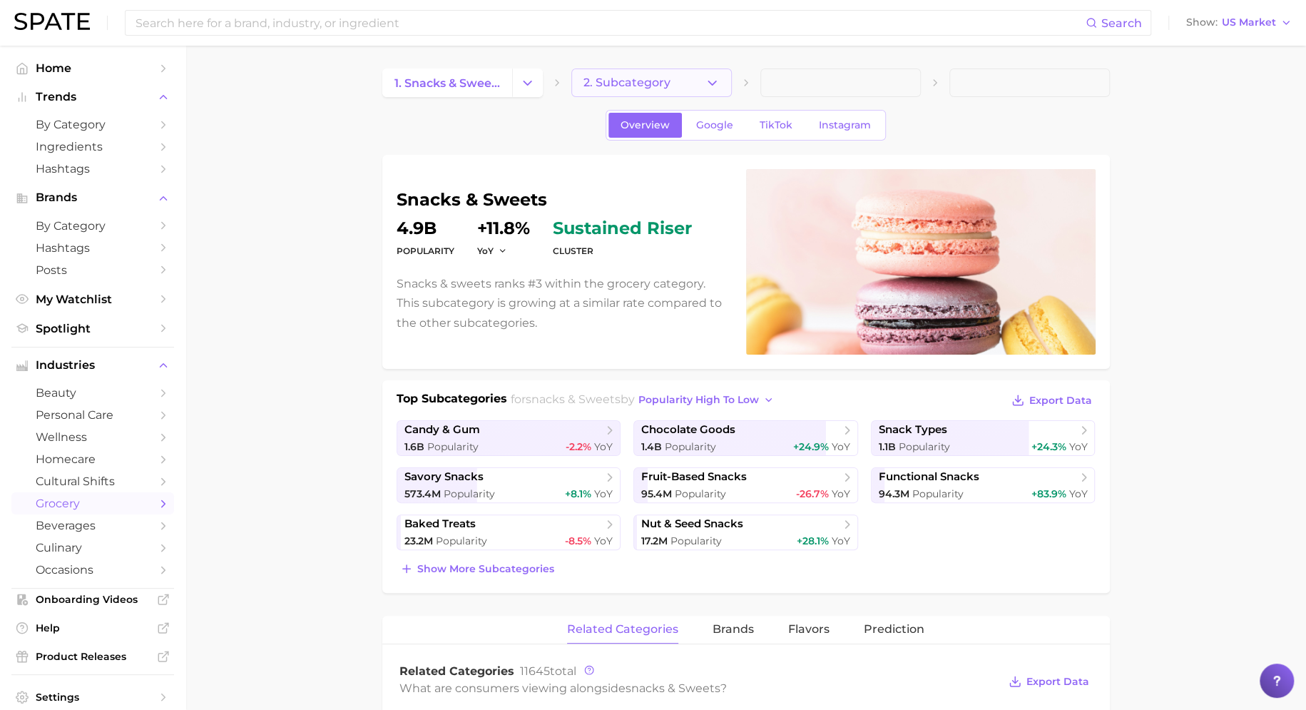
click at [669, 85] on button "2. Subcategory" at bounding box center [651, 82] width 161 height 29
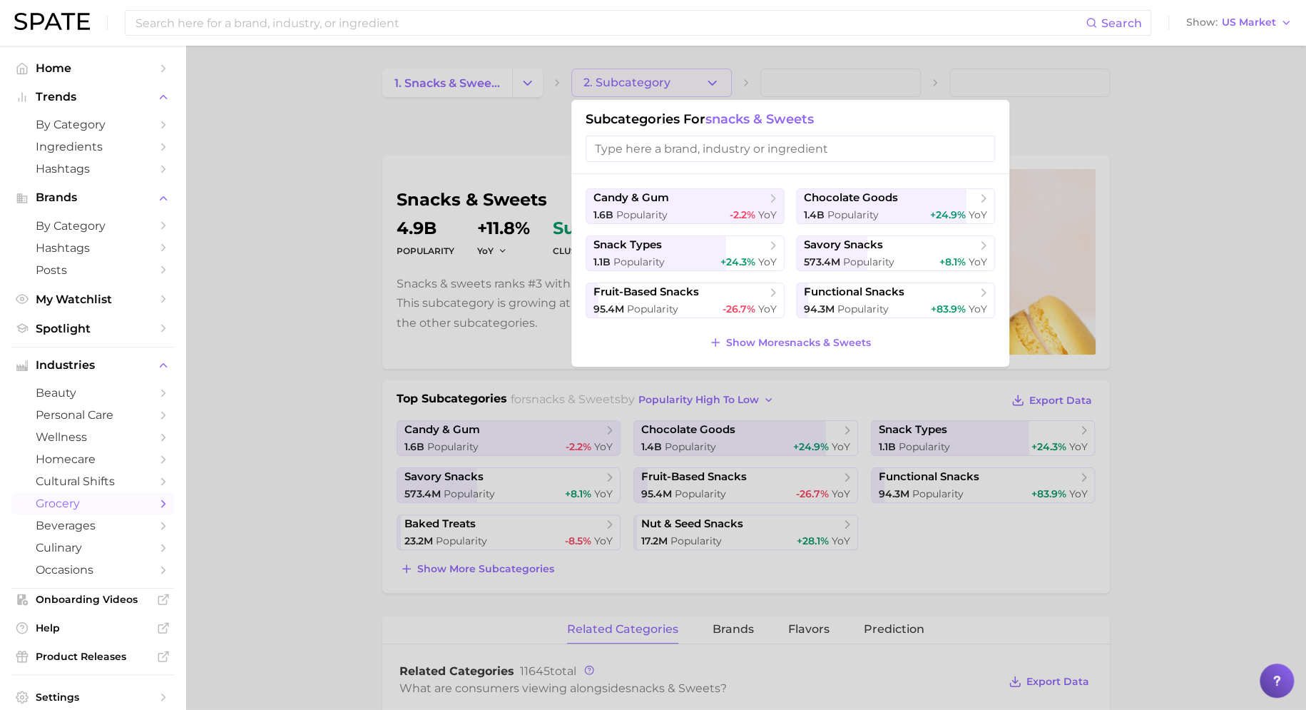
click at [684, 149] on input "search" at bounding box center [791, 149] width 410 height 26
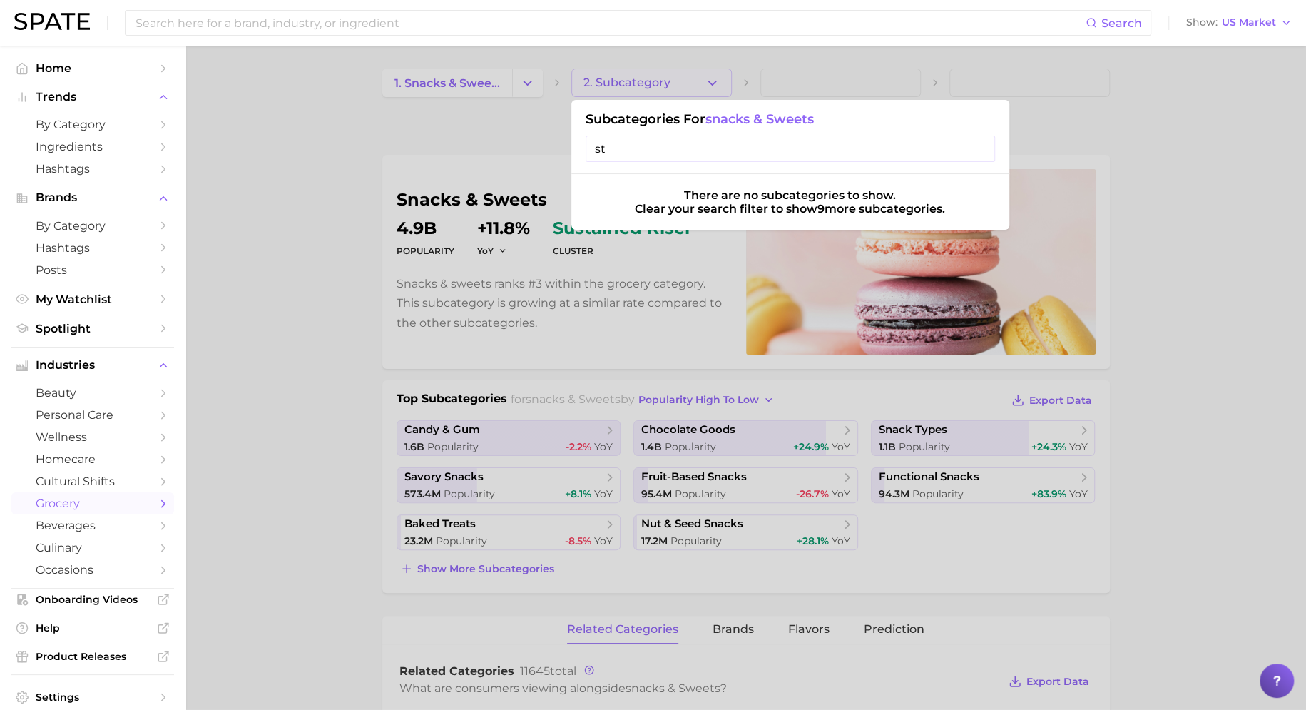
type input "s"
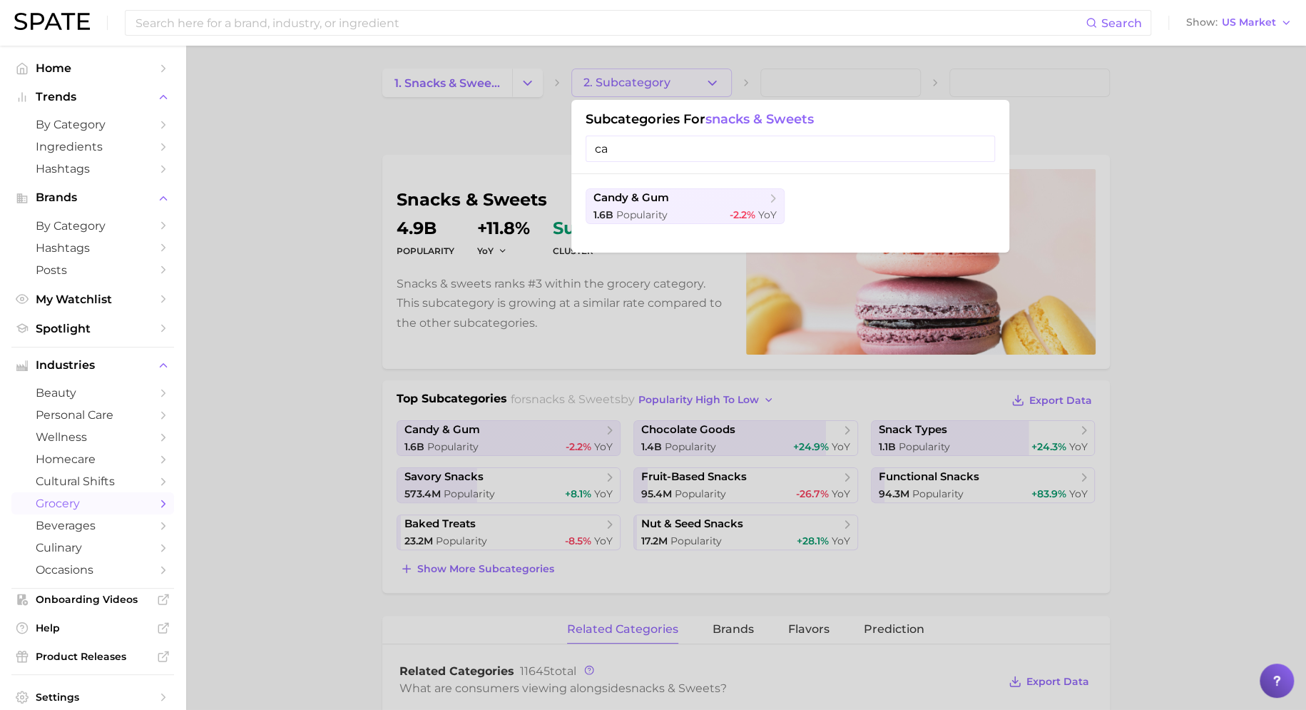
type input "c"
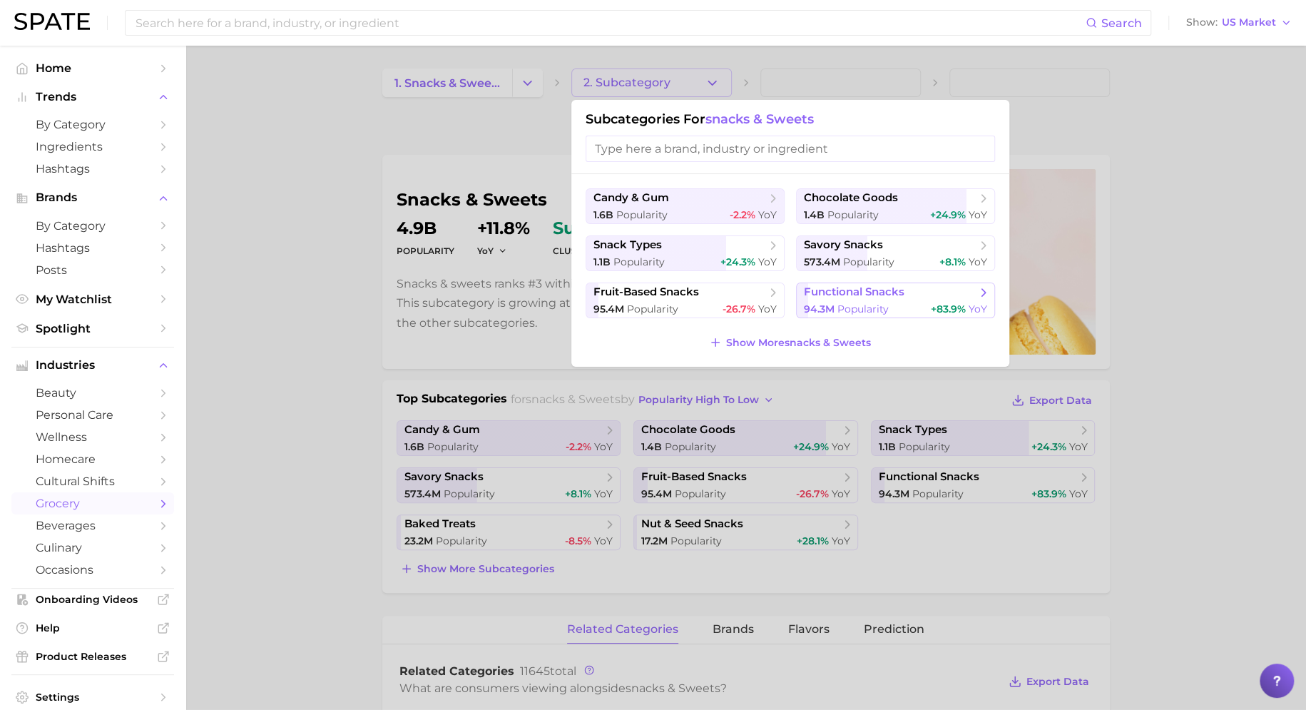
click at [837, 303] on span "94.3m Popularity" at bounding box center [846, 310] width 85 height 14
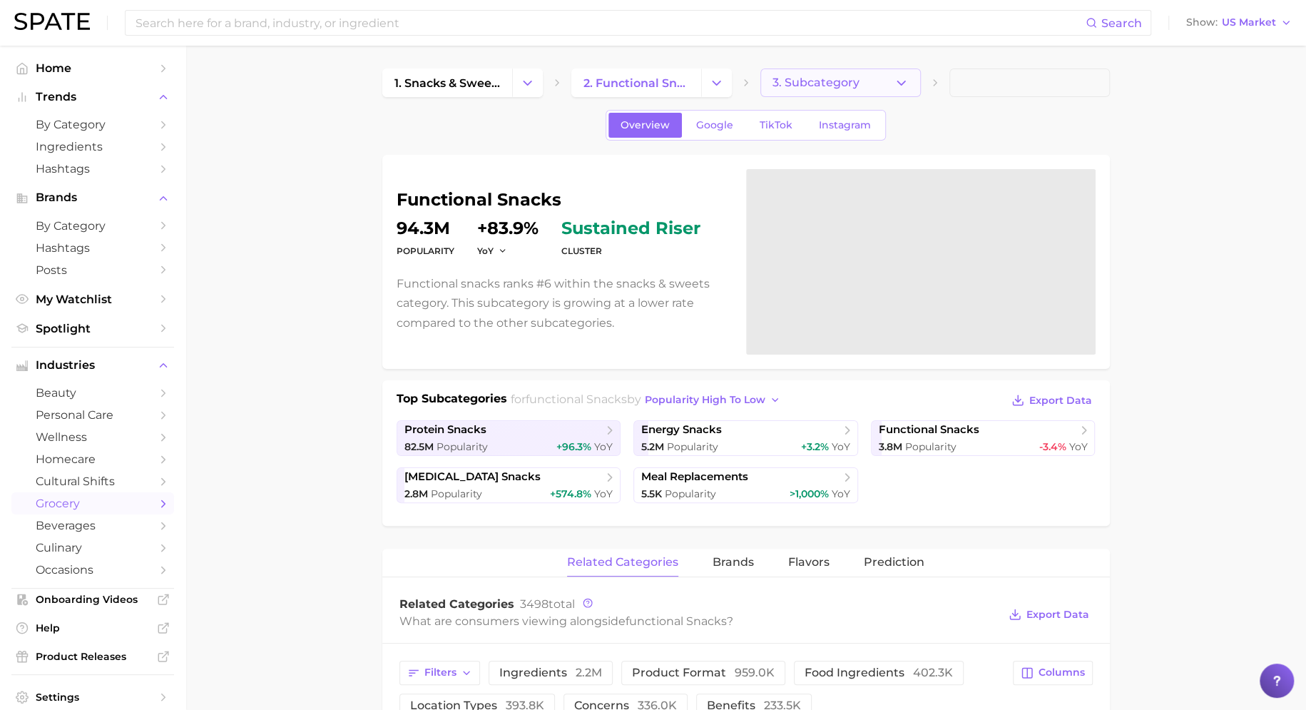
click at [803, 82] on span "3. Subcategory" at bounding box center [816, 82] width 87 height 13
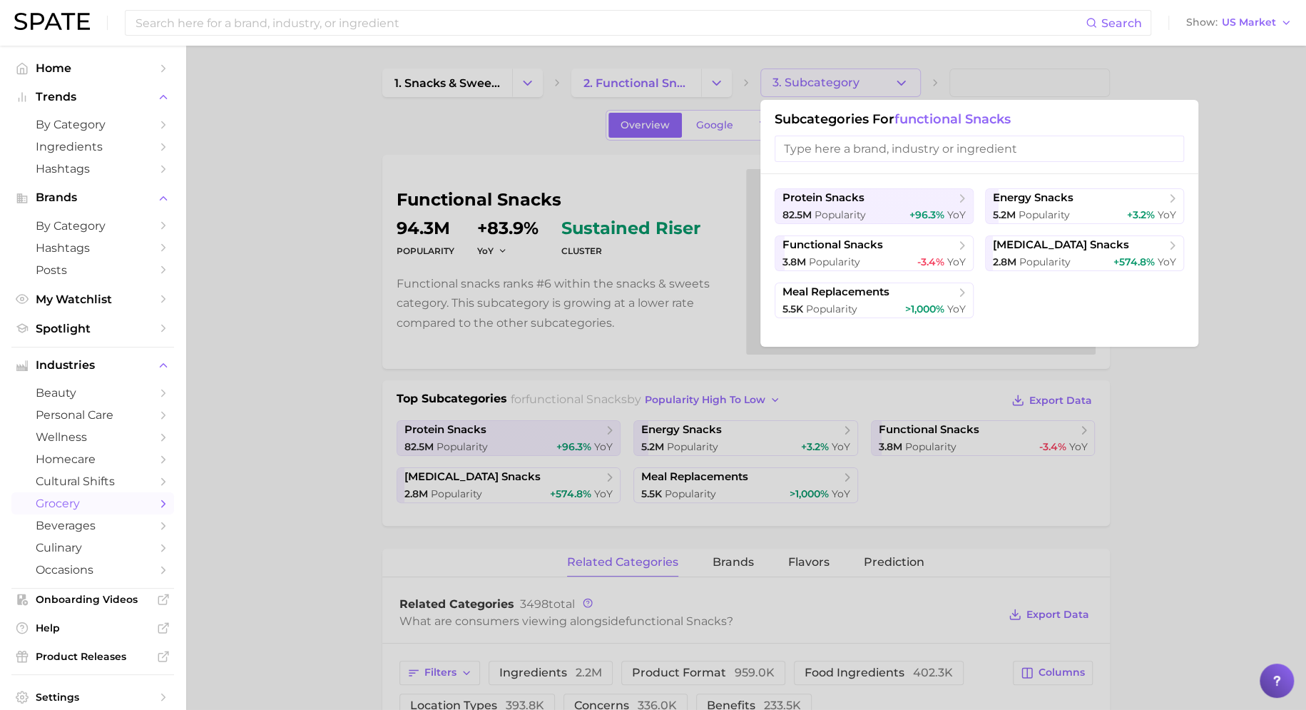
scroll to position [36, 0]
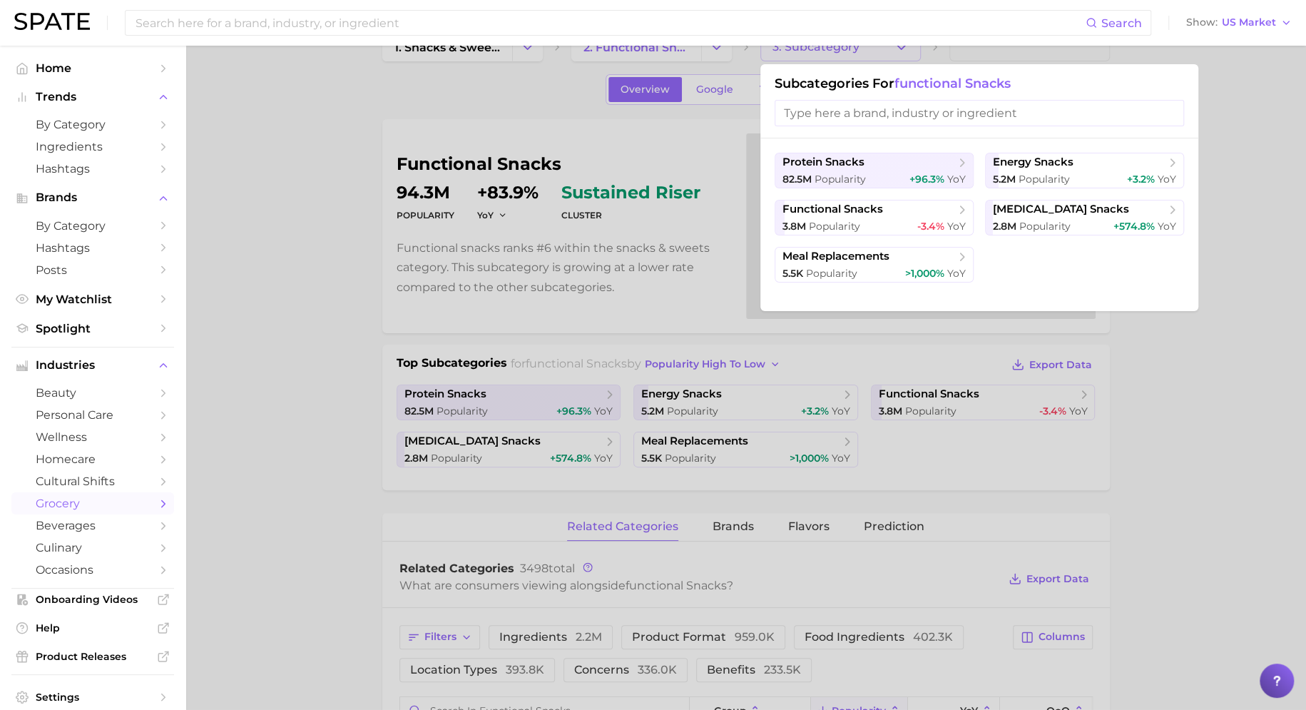
click at [898, 115] on input "search" at bounding box center [980, 113] width 410 height 26
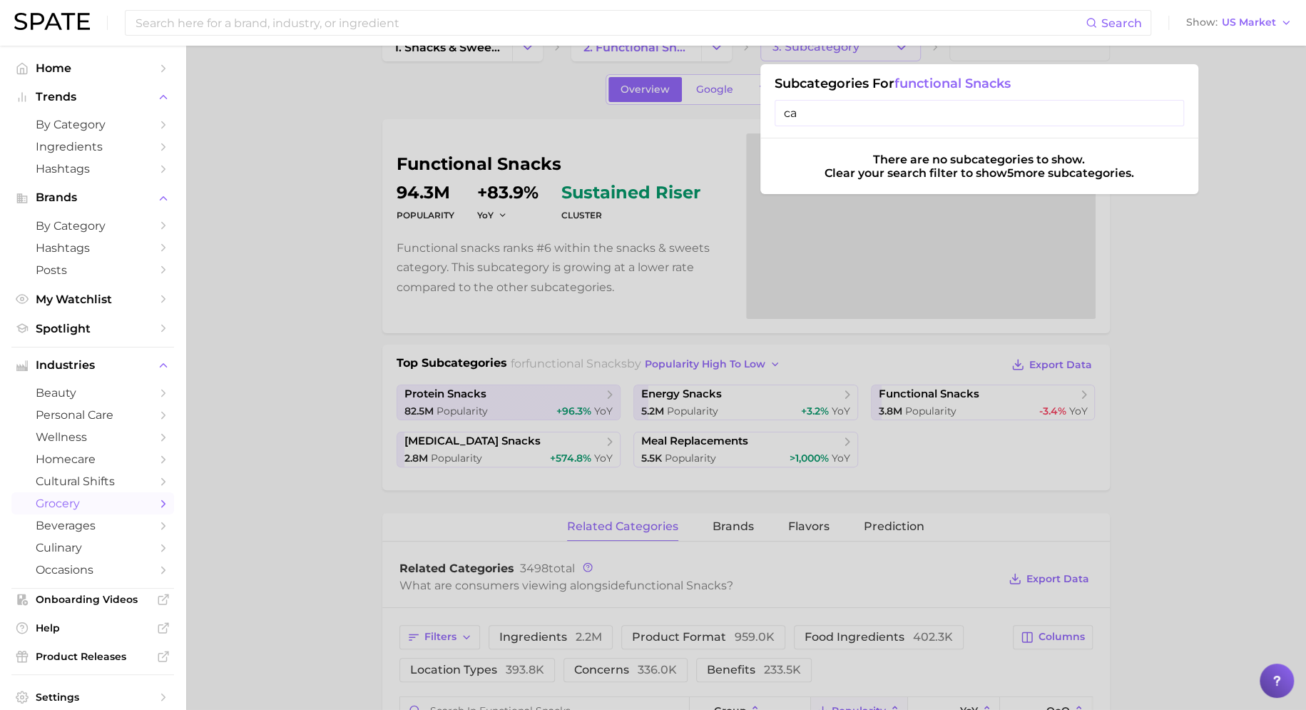
type input "c"
type input "s"
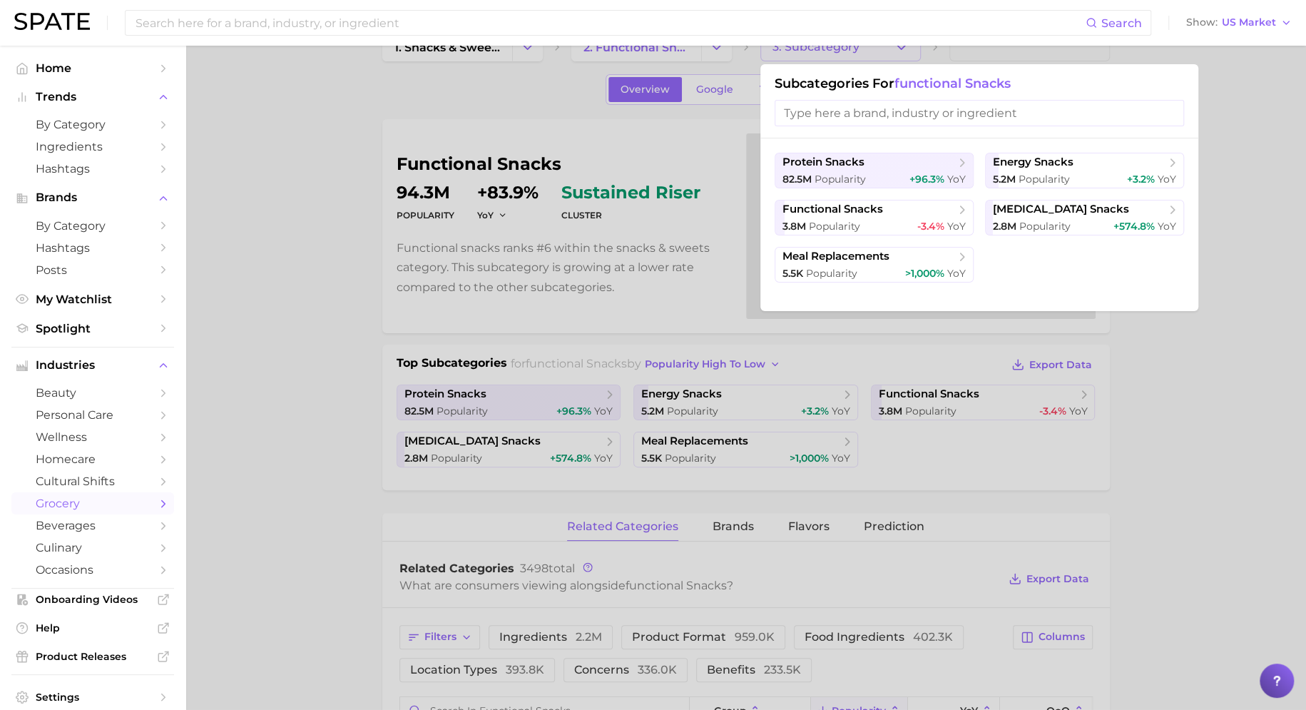
click at [965, 473] on div at bounding box center [653, 355] width 1306 height 710
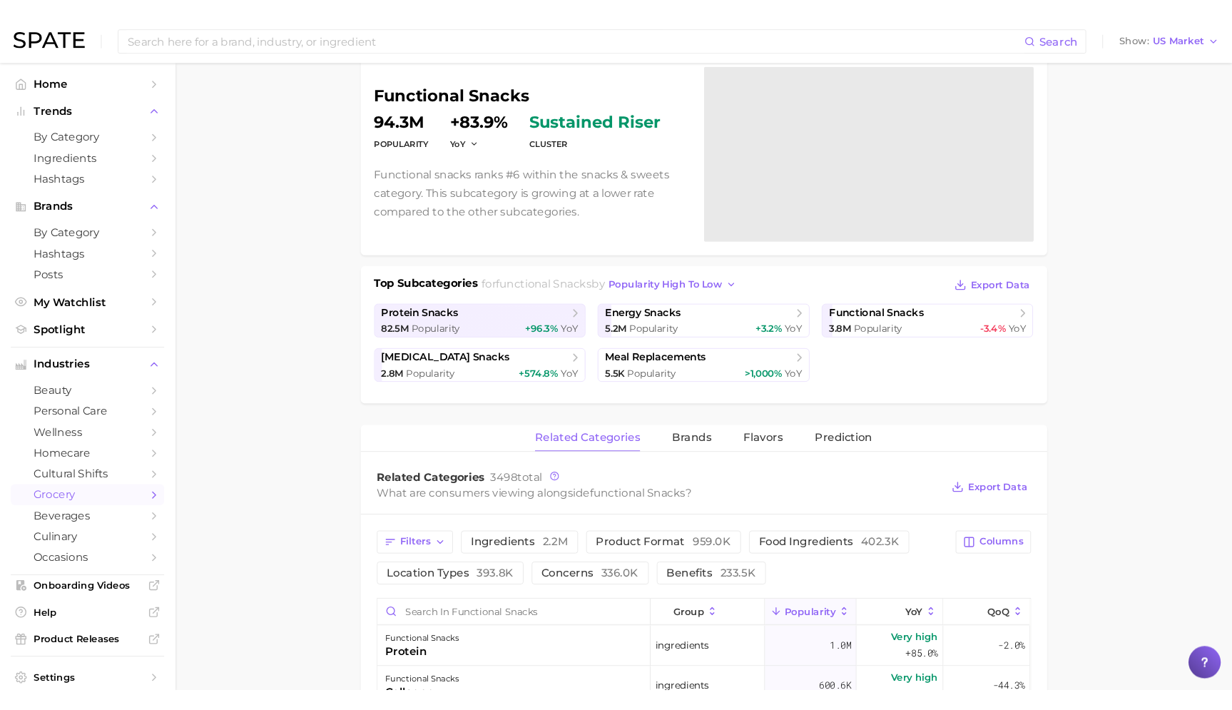
scroll to position [123, 0]
